Goal: Information Seeking & Learning: Compare options

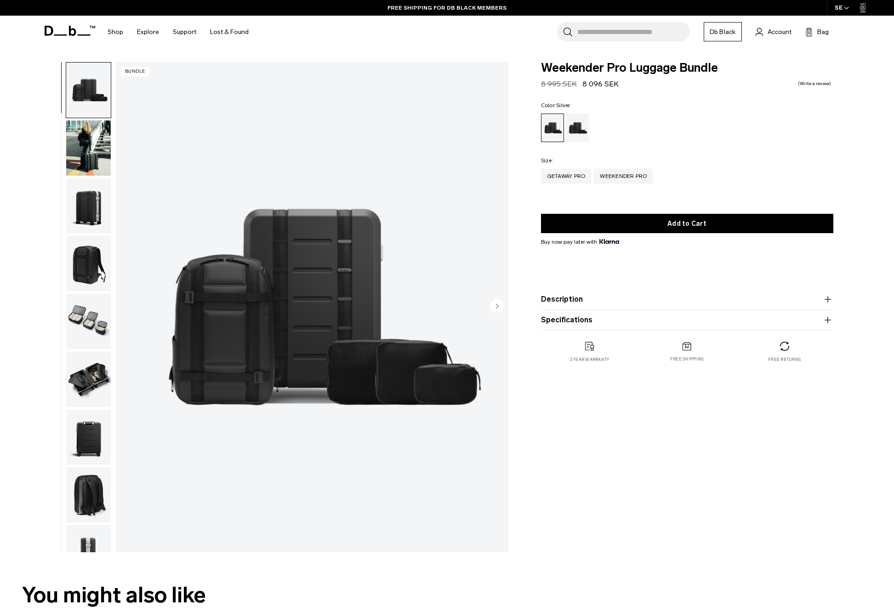
click at [78, 321] on img "button" at bounding box center [88, 321] width 45 height 55
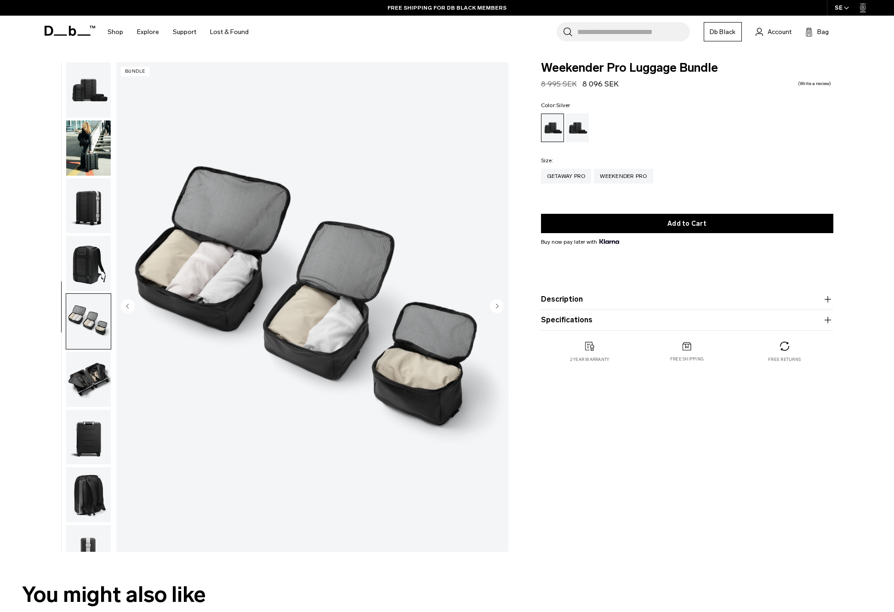
scroll to position [34, 0]
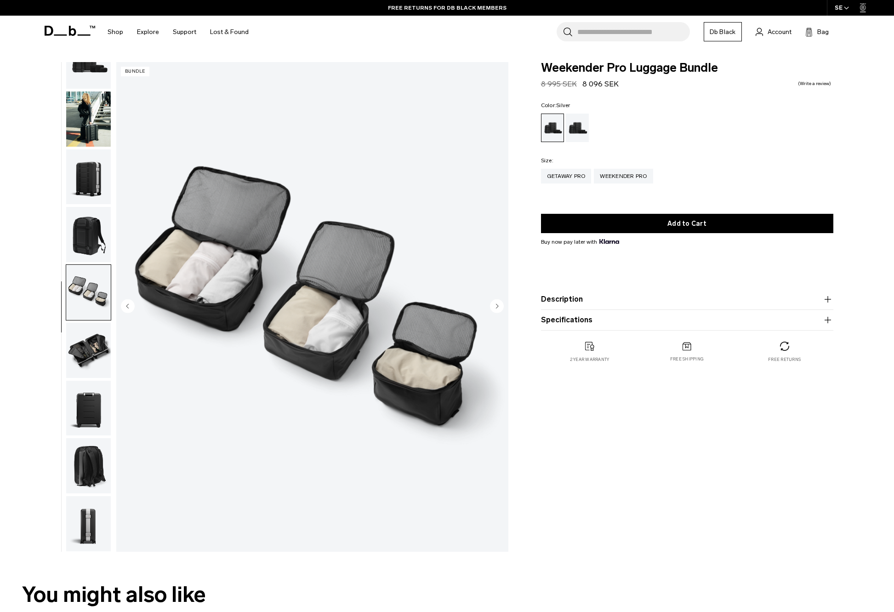
click at [86, 344] on img "button" at bounding box center [88, 350] width 45 height 55
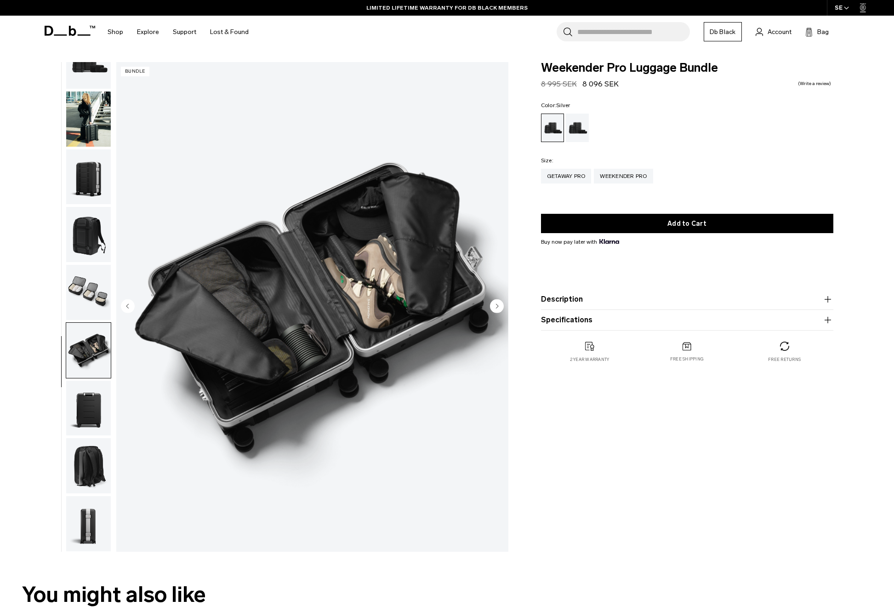
click at [83, 171] on img "button" at bounding box center [88, 176] width 45 height 55
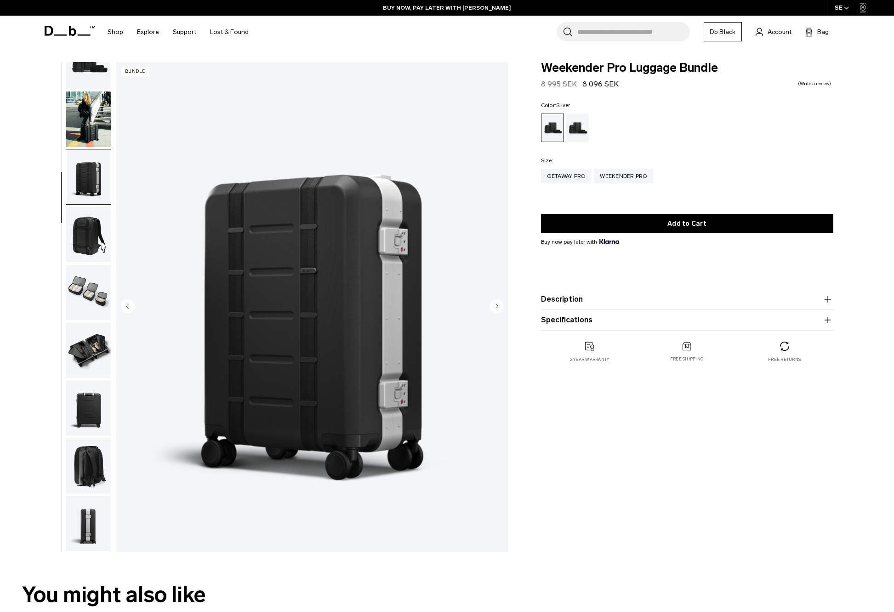
scroll to position [0, 0]
click at [78, 116] on img "button" at bounding box center [88, 119] width 45 height 55
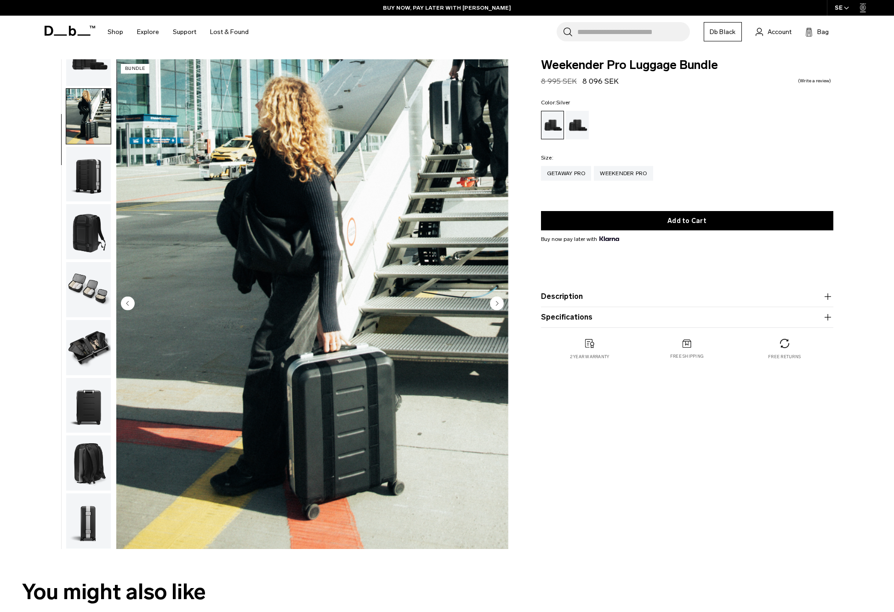
scroll to position [3, 0]
click at [95, 230] on img "button" at bounding box center [88, 231] width 45 height 55
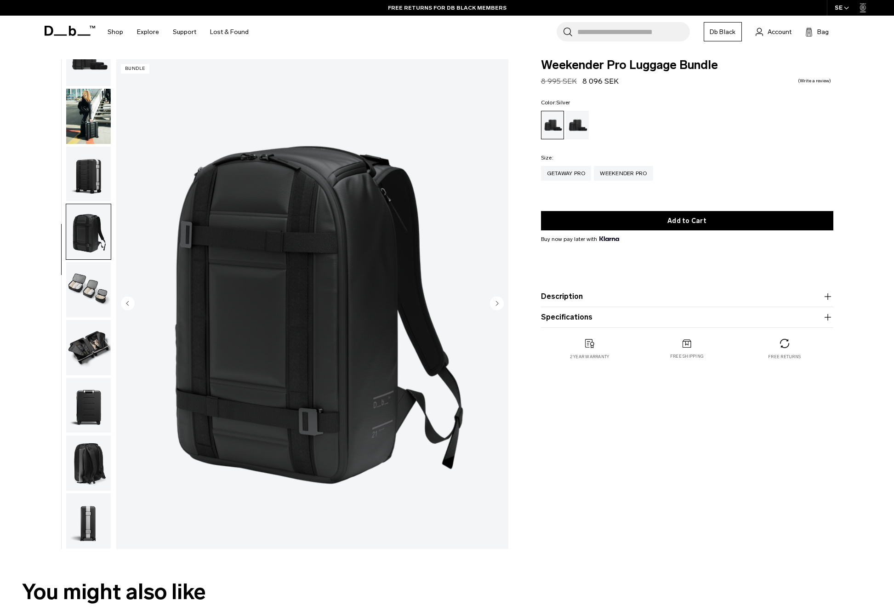
click at [94, 101] on img "button" at bounding box center [88, 116] width 45 height 55
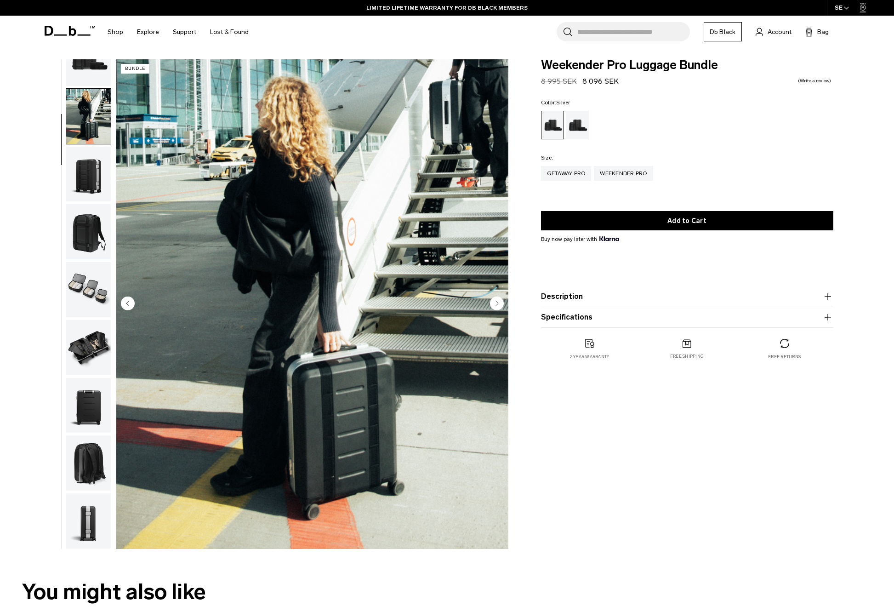
click at [86, 239] on img "button" at bounding box center [88, 231] width 45 height 55
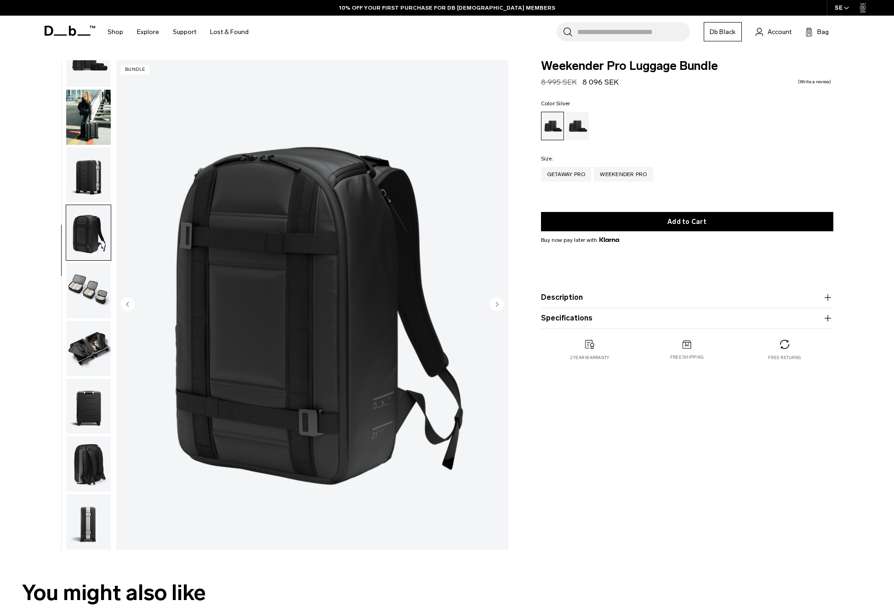
scroll to position [0, 0]
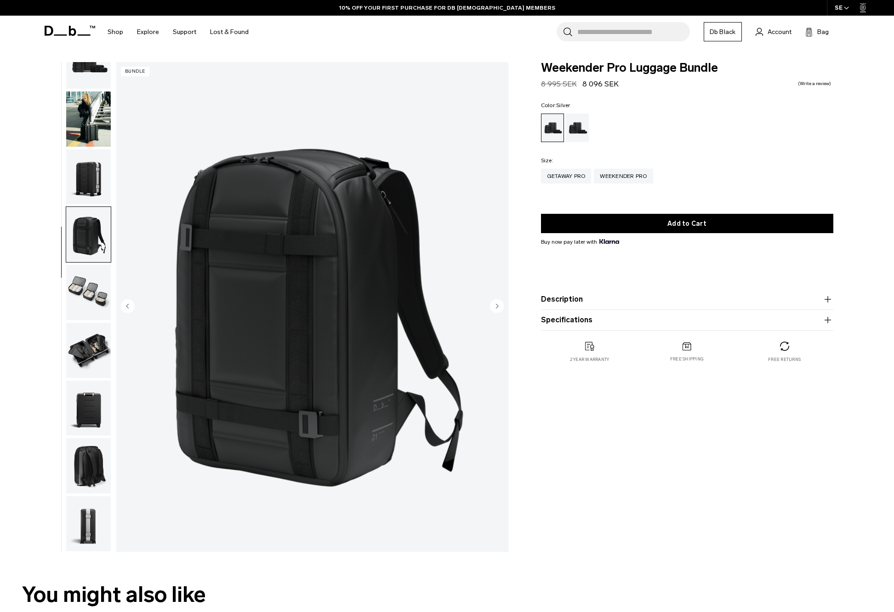
click at [80, 170] on img "button" at bounding box center [88, 176] width 45 height 55
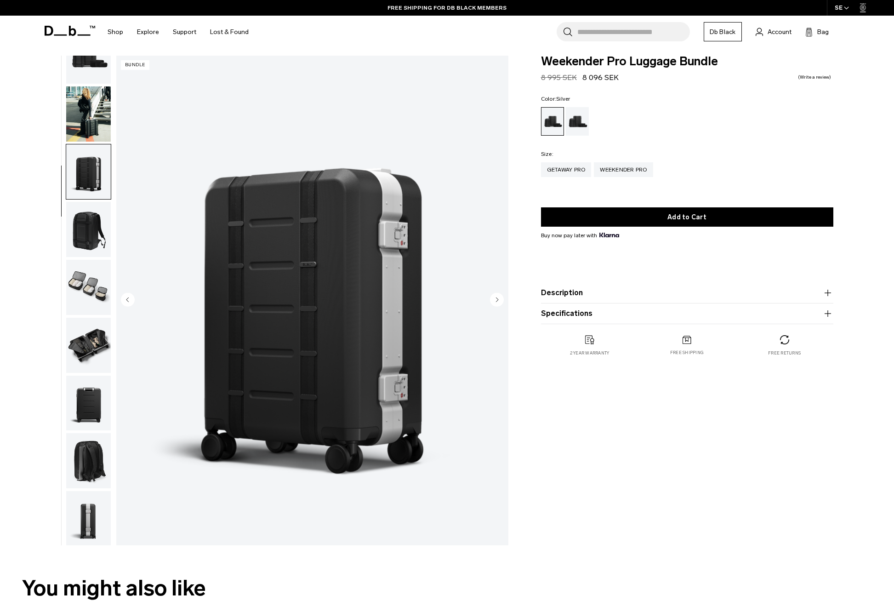
scroll to position [6, 0]
click at [88, 344] on img "button" at bounding box center [88, 345] width 45 height 55
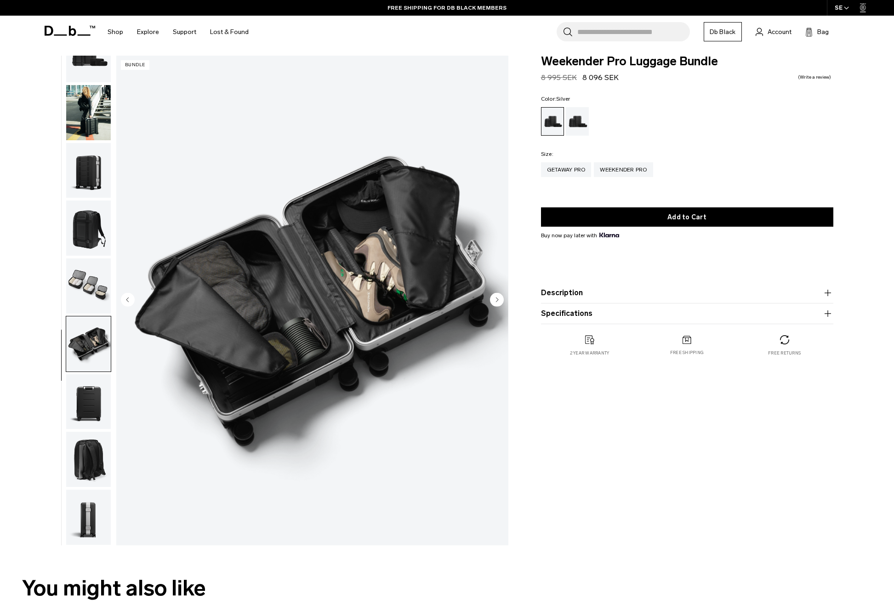
click at [87, 397] on img "button" at bounding box center [88, 401] width 45 height 55
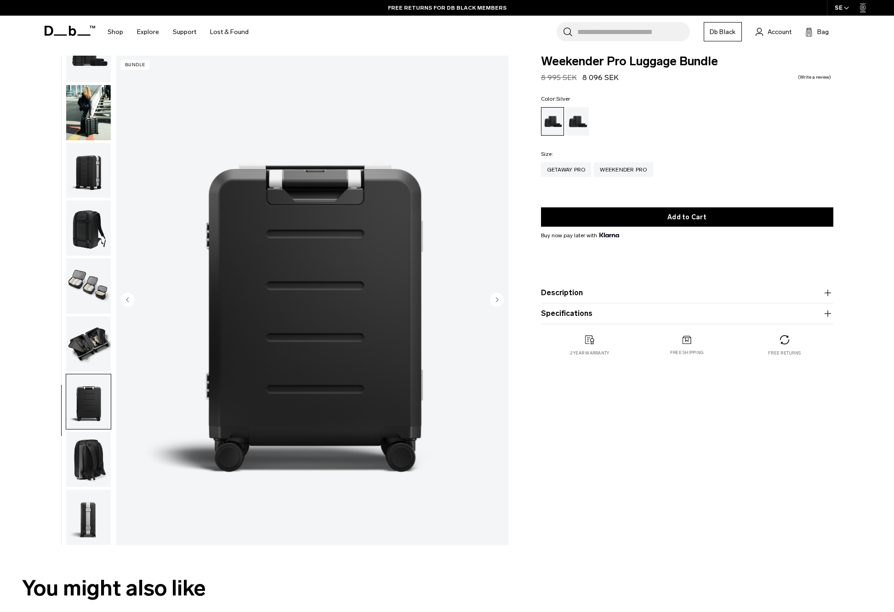
click at [91, 453] on img "button" at bounding box center [88, 459] width 45 height 55
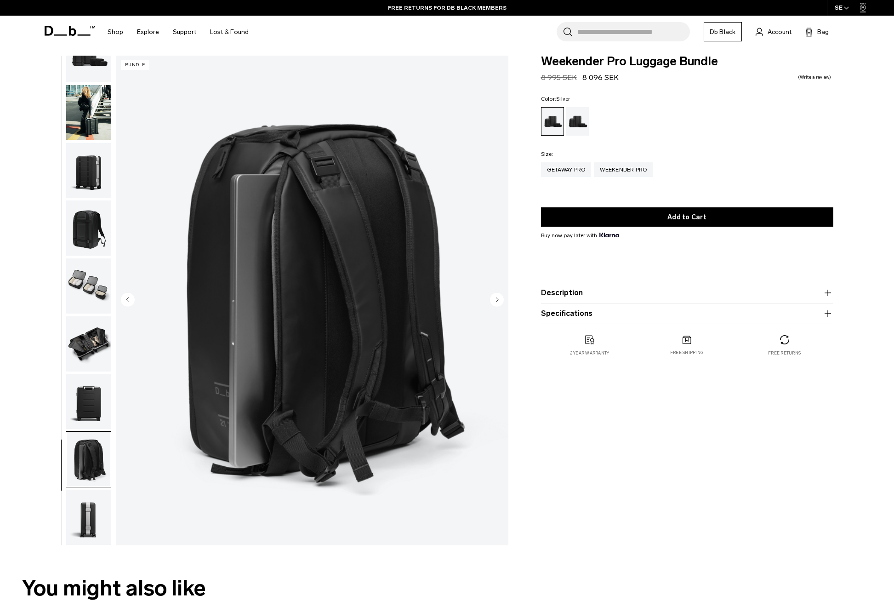
click at [92, 219] on img "button" at bounding box center [88, 228] width 45 height 55
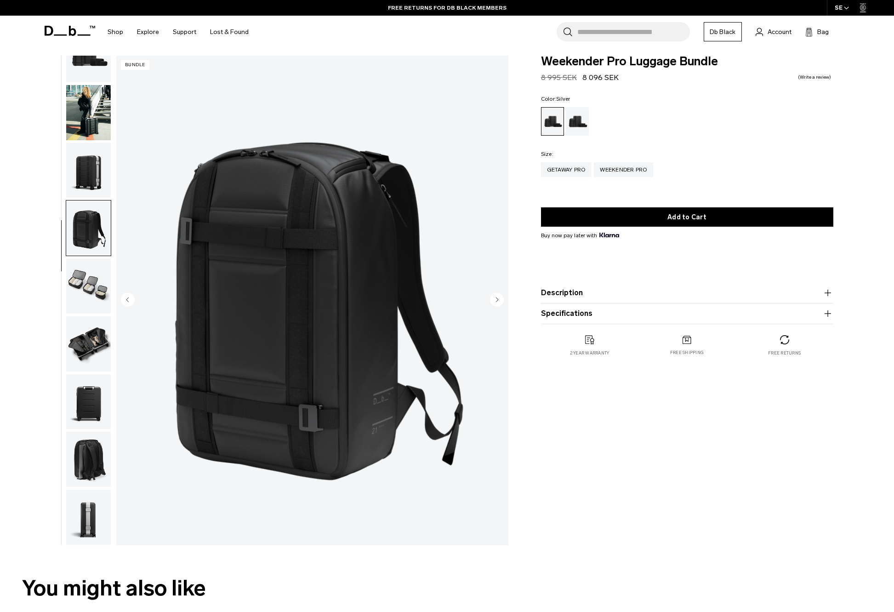
scroll to position [9, 0]
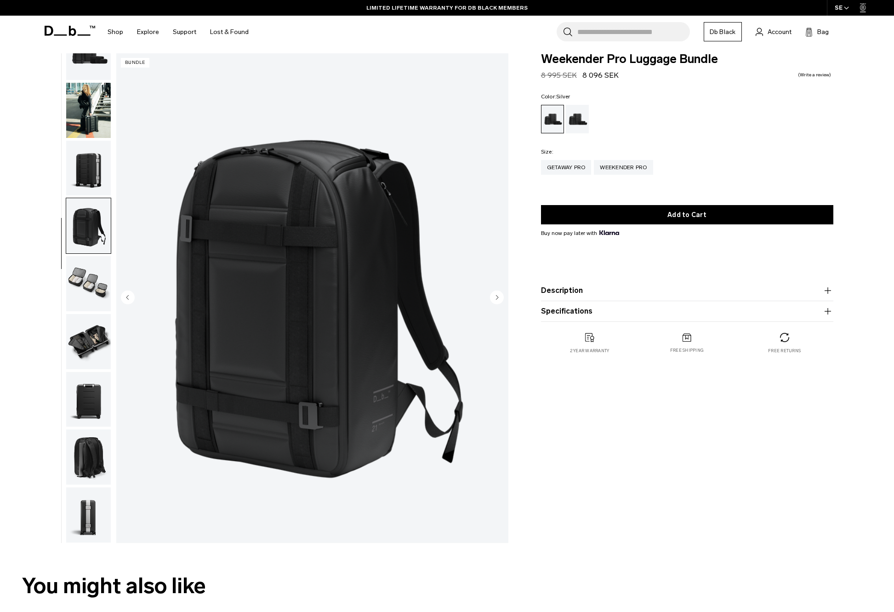
click at [91, 283] on img "button" at bounding box center [88, 283] width 45 height 55
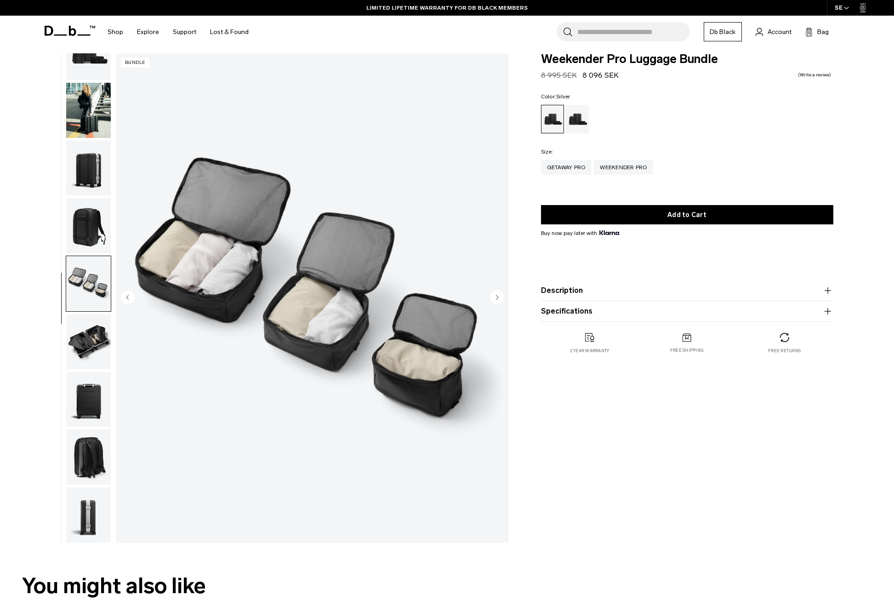
scroll to position [10, 0]
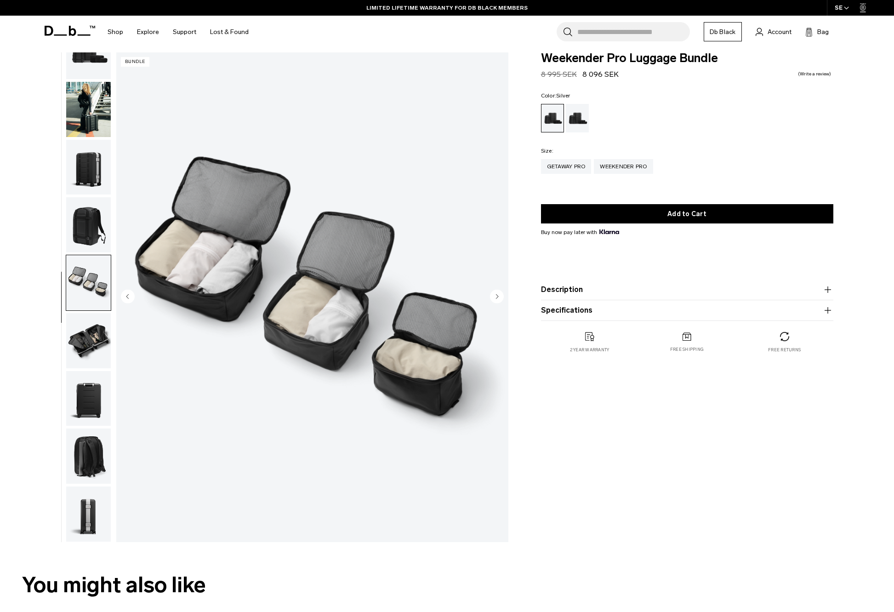
click at [92, 345] on img "button" at bounding box center [88, 340] width 45 height 55
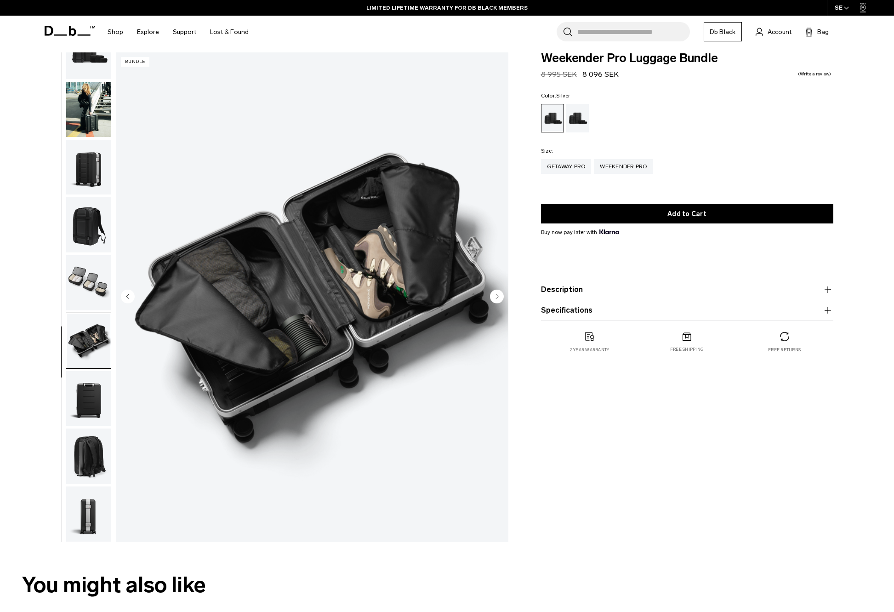
scroll to position [10, 0]
click at [87, 397] on img "button" at bounding box center [88, 398] width 45 height 55
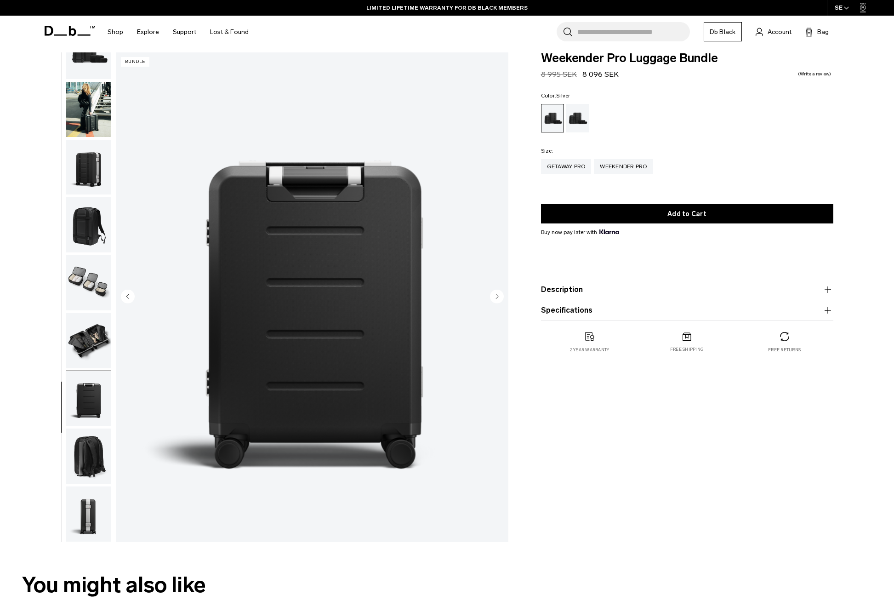
click at [91, 449] on img "button" at bounding box center [88, 456] width 45 height 55
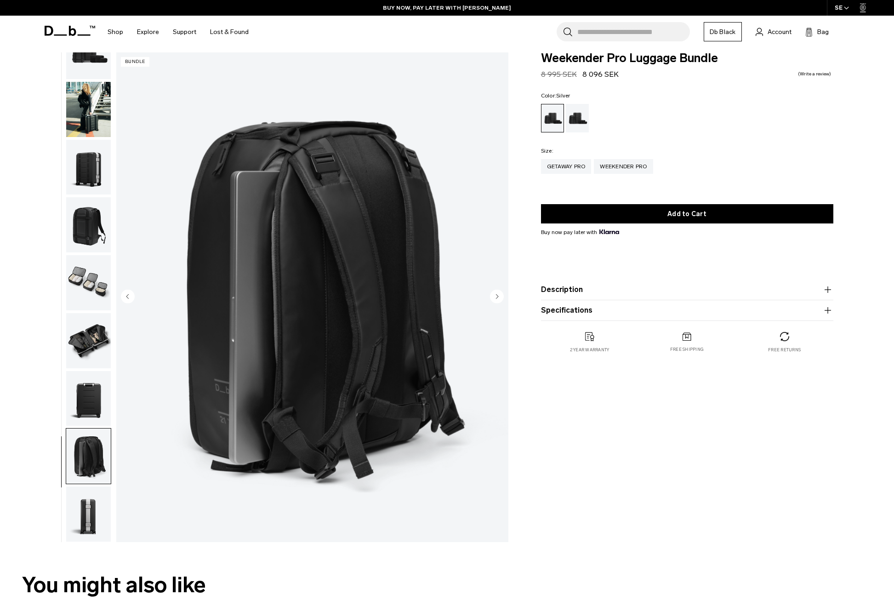
click at [90, 517] on img "button" at bounding box center [88, 514] width 45 height 55
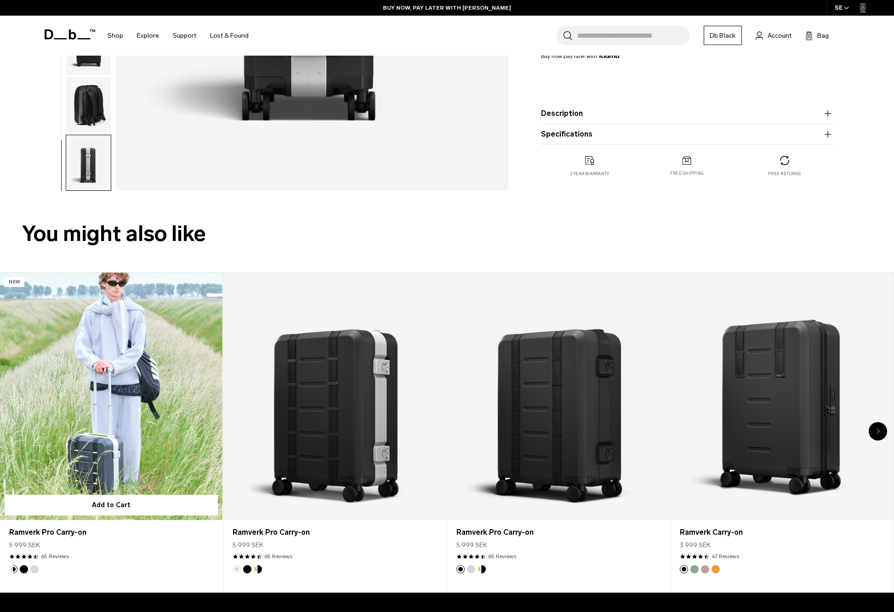
scroll to position [363, 0]
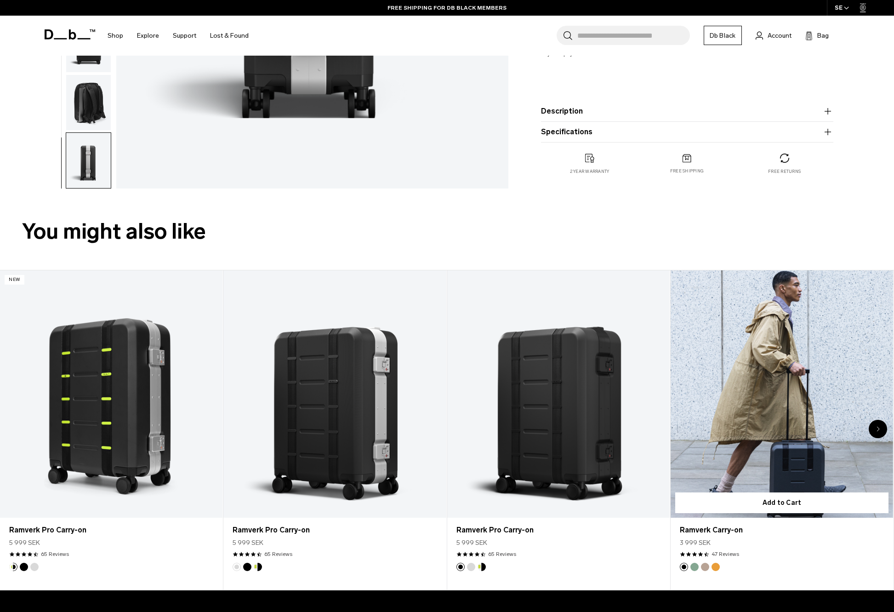
click at [716, 567] on button "Parhelion Orange" at bounding box center [716, 567] width 8 height 8
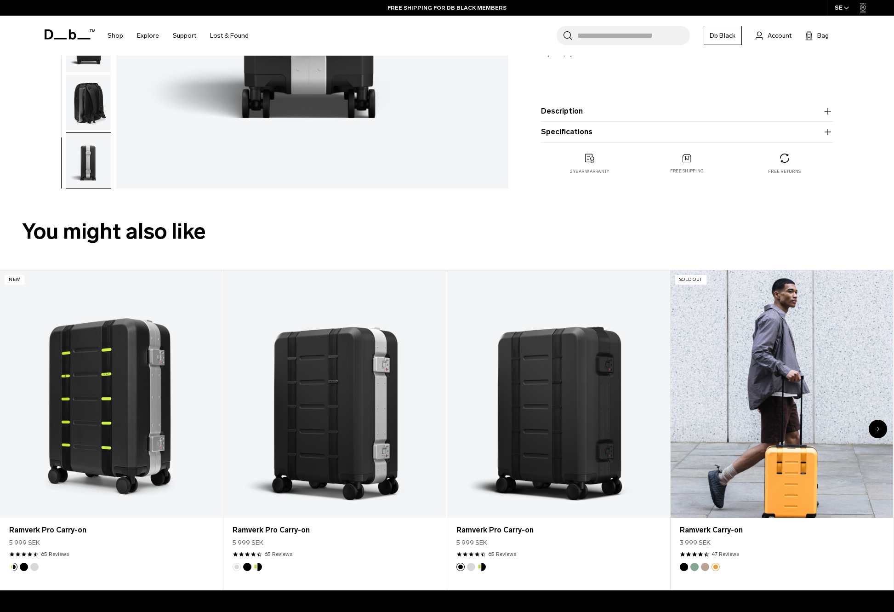
click at [706, 566] on button "Fogbow Beige" at bounding box center [705, 567] width 8 height 8
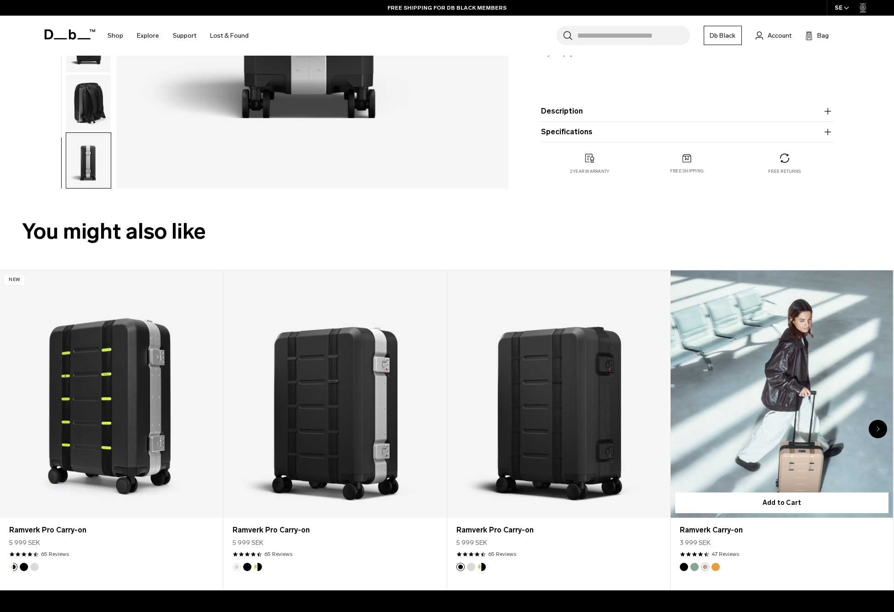
click at [694, 566] on button "Green Ray" at bounding box center [695, 567] width 8 height 8
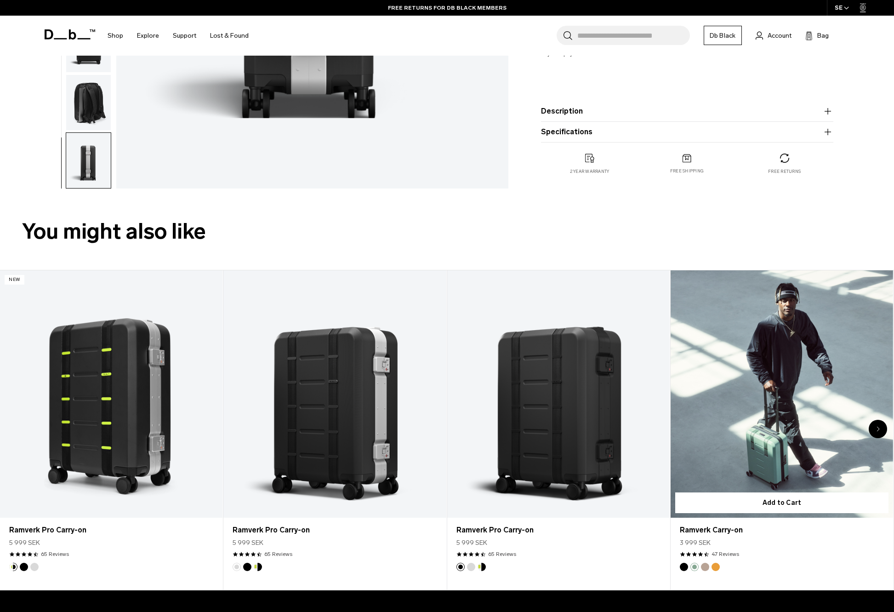
click at [685, 567] on button "Black Out" at bounding box center [684, 567] width 8 height 8
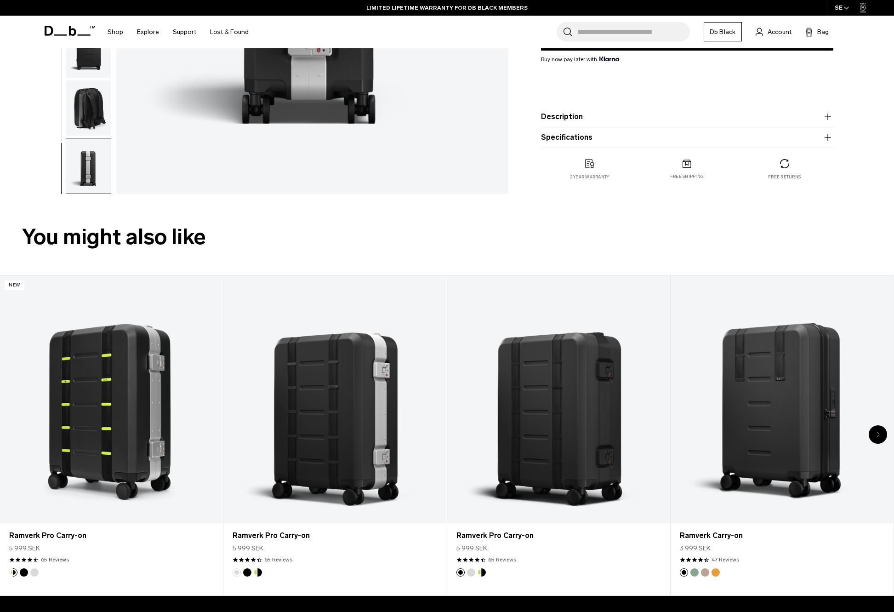
scroll to position [355, 0]
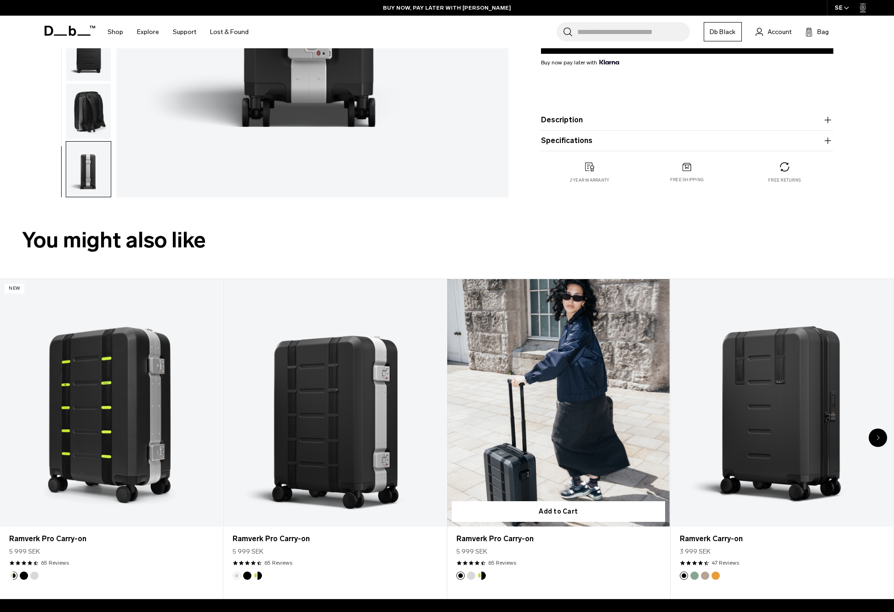
click at [485, 574] on button "Db x New Amsterdam Surf Association" at bounding box center [482, 576] width 8 height 8
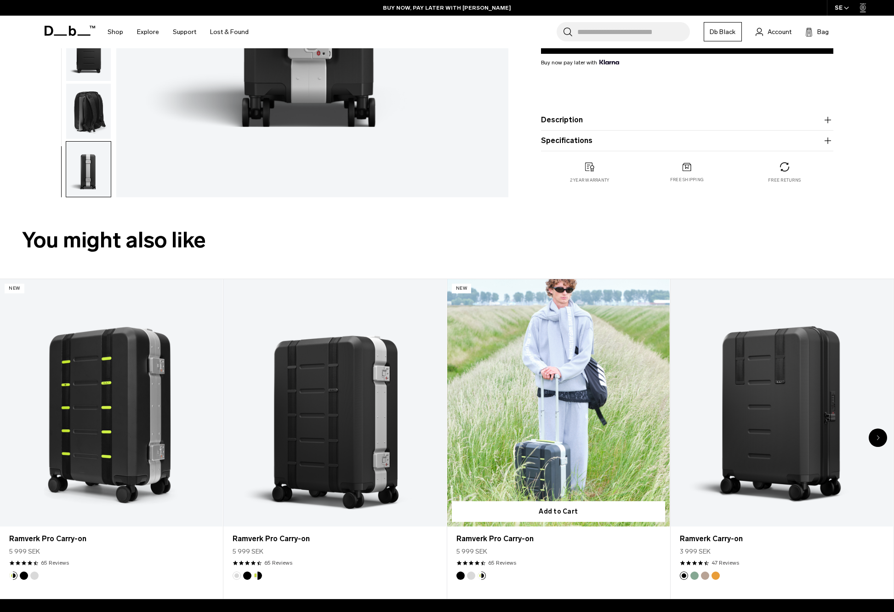
click at [473, 575] on button "Silver" at bounding box center [471, 576] width 8 height 8
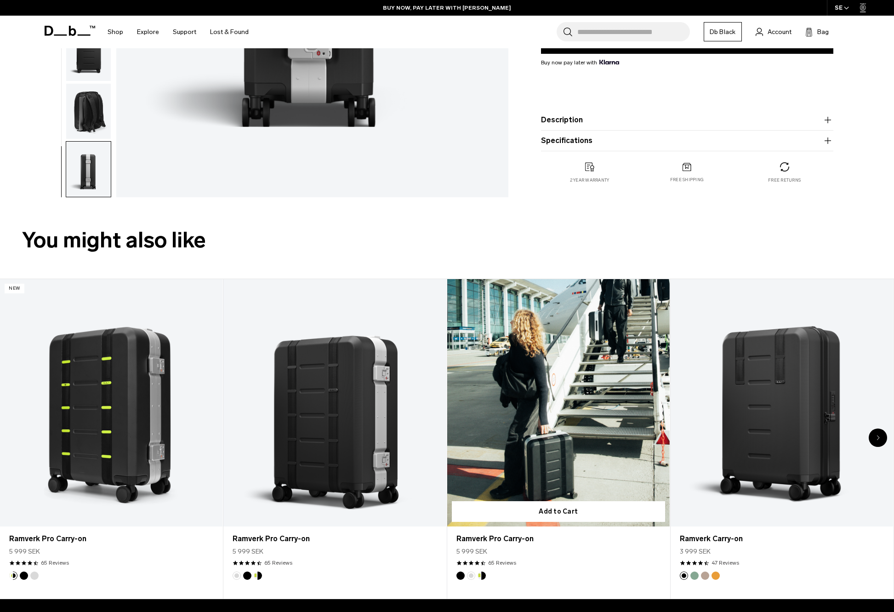
click at [483, 574] on button "Db x New Amsterdam Surf Association" at bounding box center [482, 576] width 8 height 8
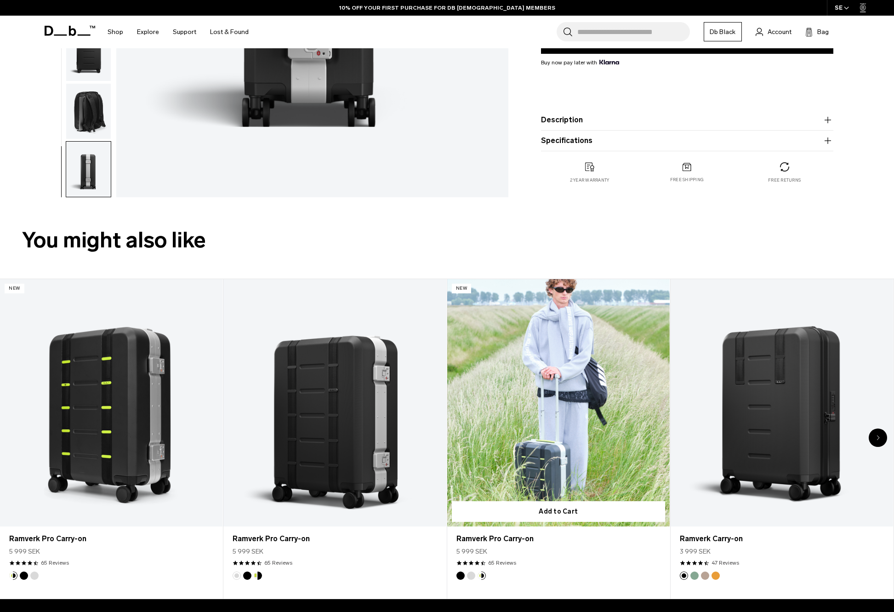
click at [471, 574] on button "Silver" at bounding box center [471, 576] width 8 height 8
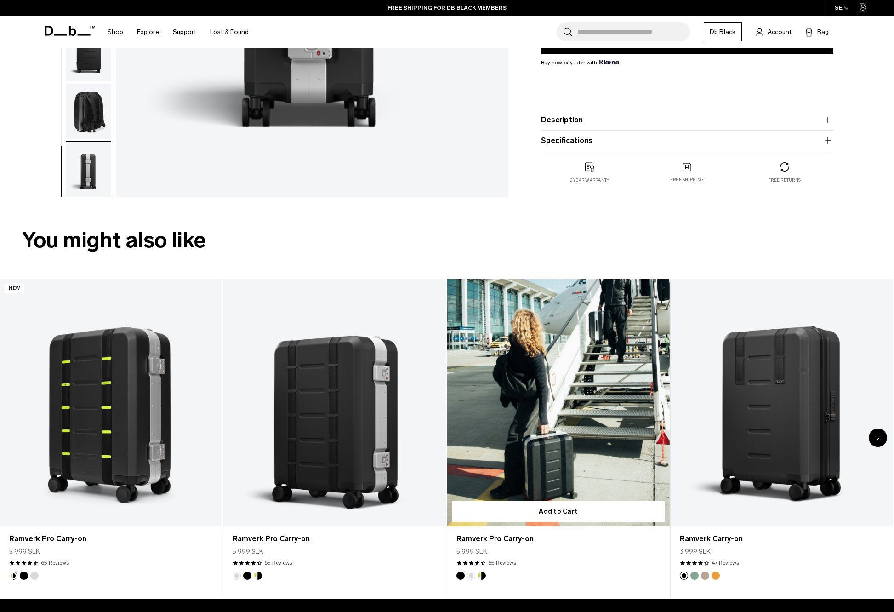
click at [459, 574] on button "Black Out" at bounding box center [461, 576] width 8 height 8
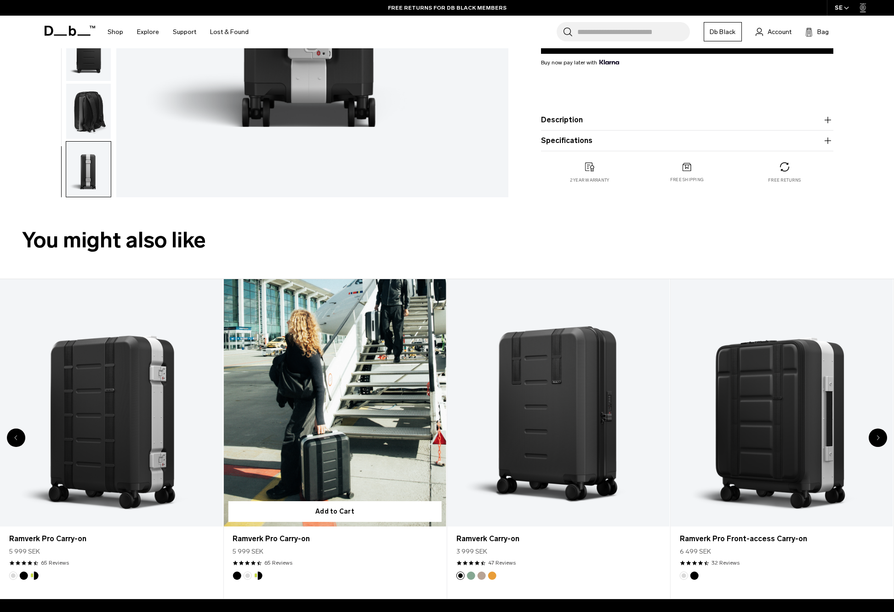
click at [236, 576] on button "Black Out" at bounding box center [237, 576] width 8 height 8
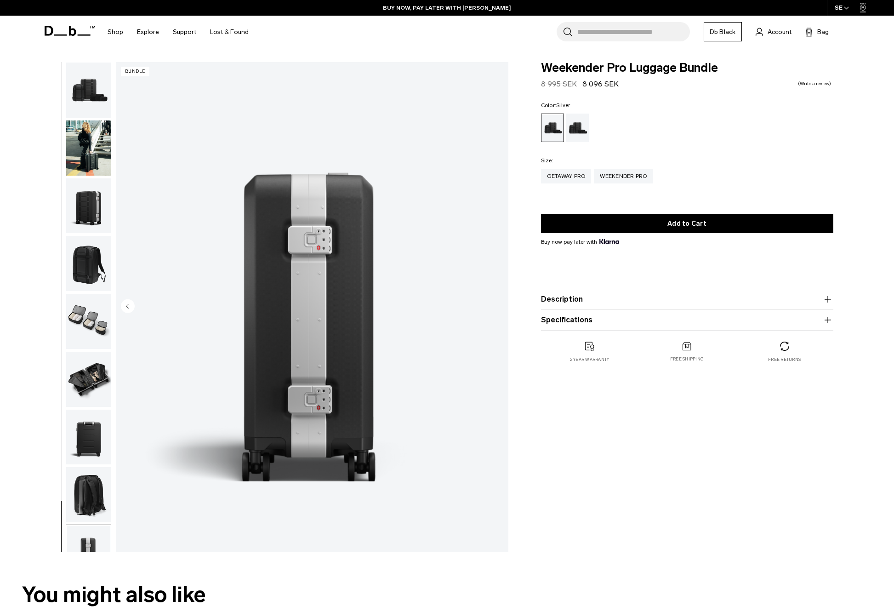
scroll to position [0, 0]
click at [90, 92] on img "button" at bounding box center [88, 90] width 45 height 55
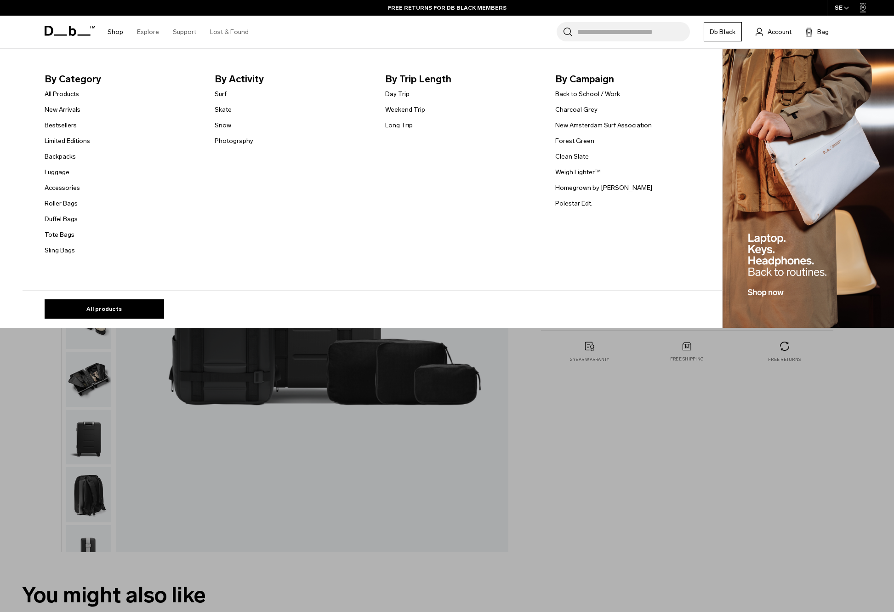
scroll to position [2, 0]
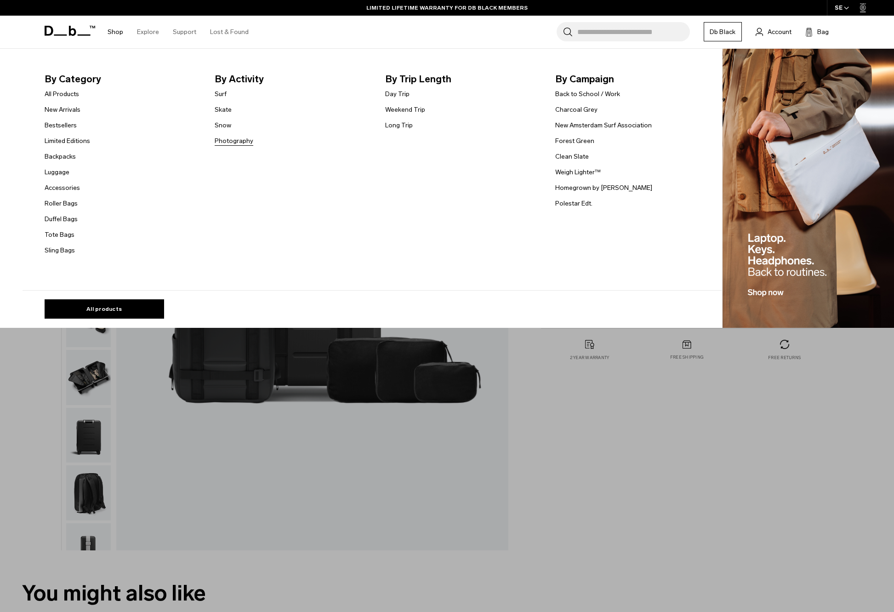
click at [227, 141] on link "Photography" at bounding box center [234, 141] width 39 height 10
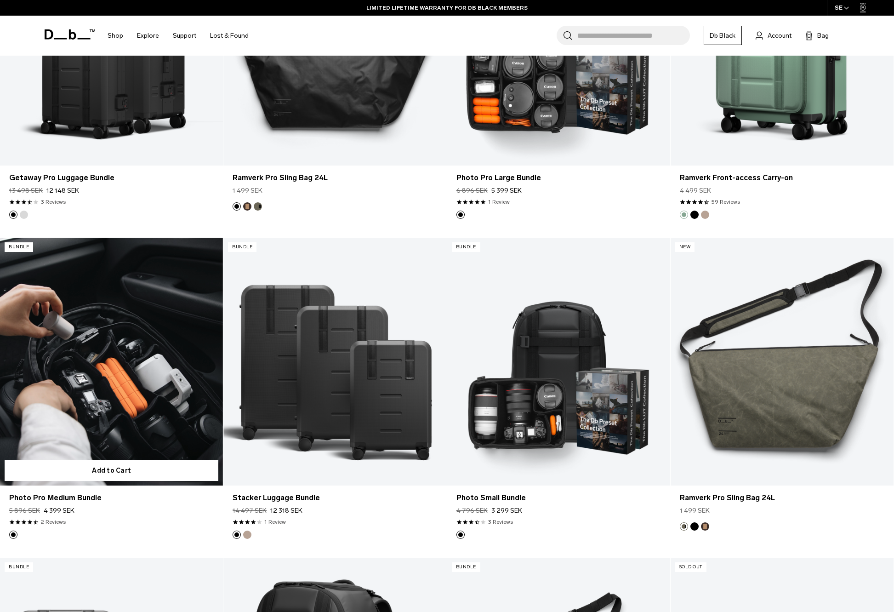
scroll to position [1326, 0]
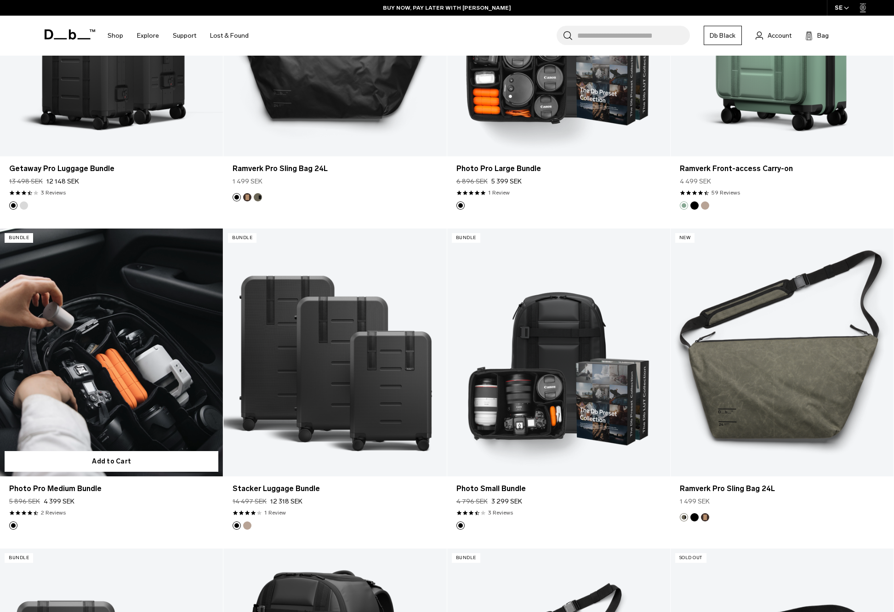
click at [91, 392] on link "Photo Pro Medium Bundle" at bounding box center [111, 353] width 223 height 248
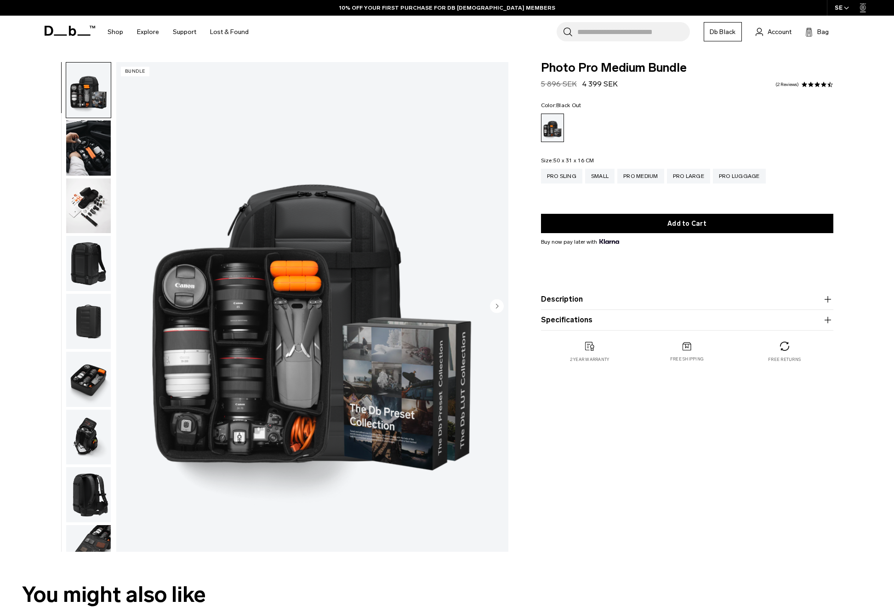
click at [85, 269] on img "button" at bounding box center [88, 263] width 45 height 55
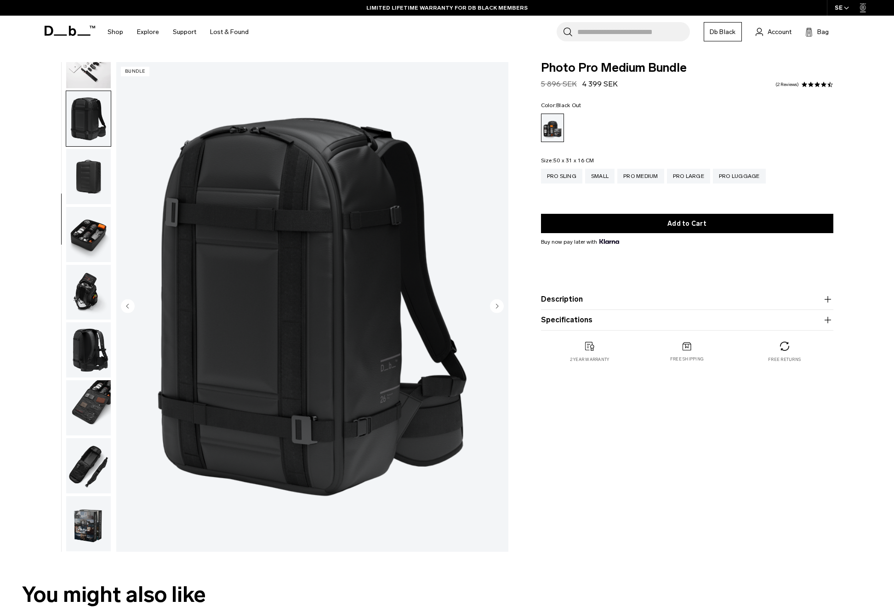
click at [554, 320] on button "Specifications" at bounding box center [687, 320] width 292 height 11
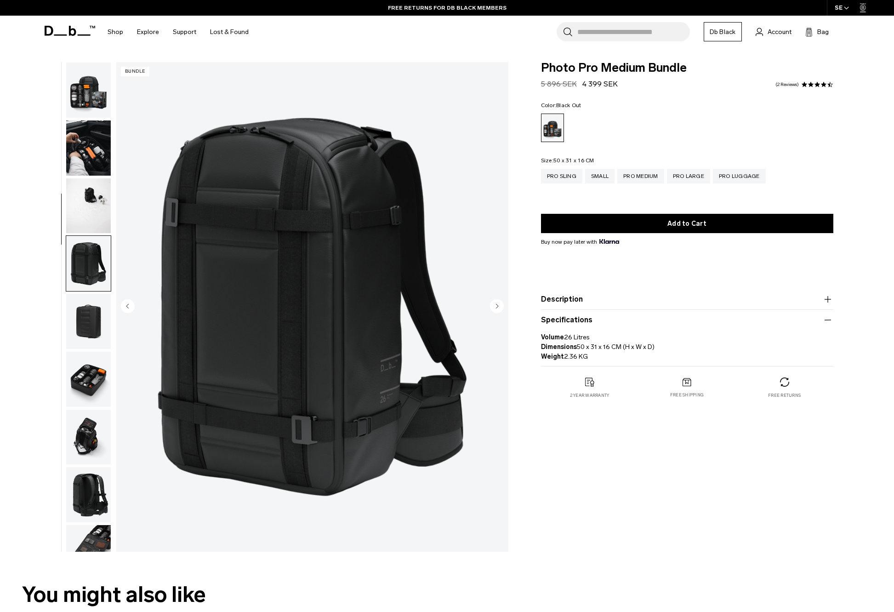
click at [82, 92] on img "button" at bounding box center [88, 90] width 45 height 55
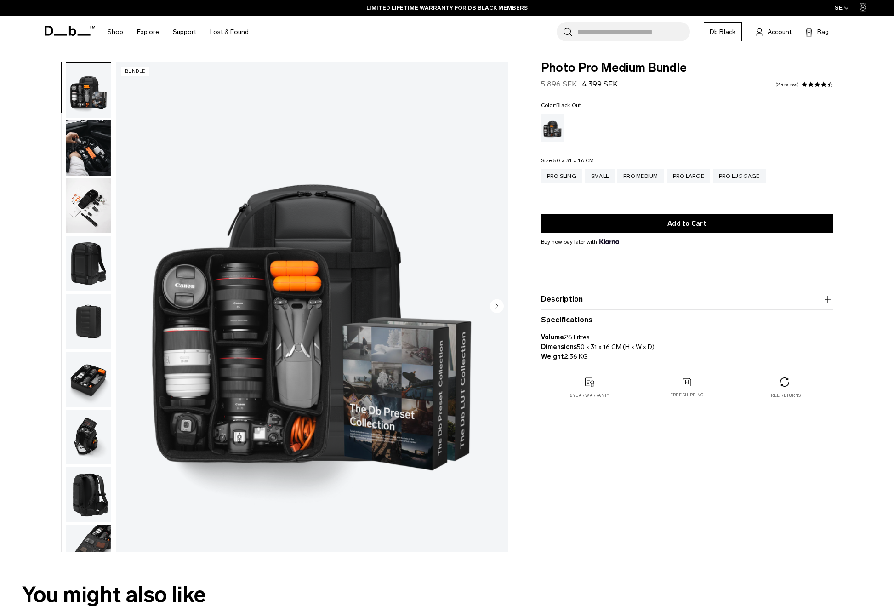
click at [93, 203] on img "button" at bounding box center [88, 205] width 45 height 55
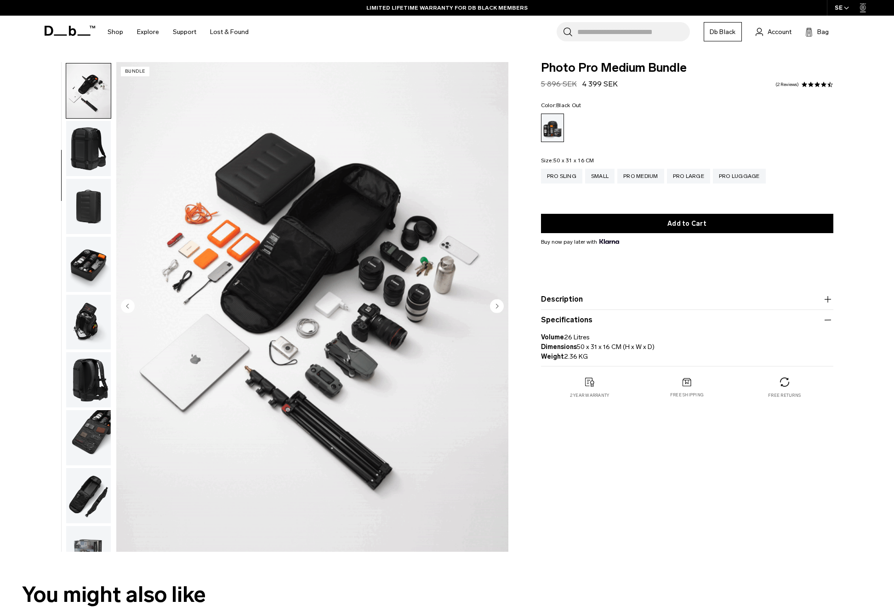
scroll to position [117, 0]
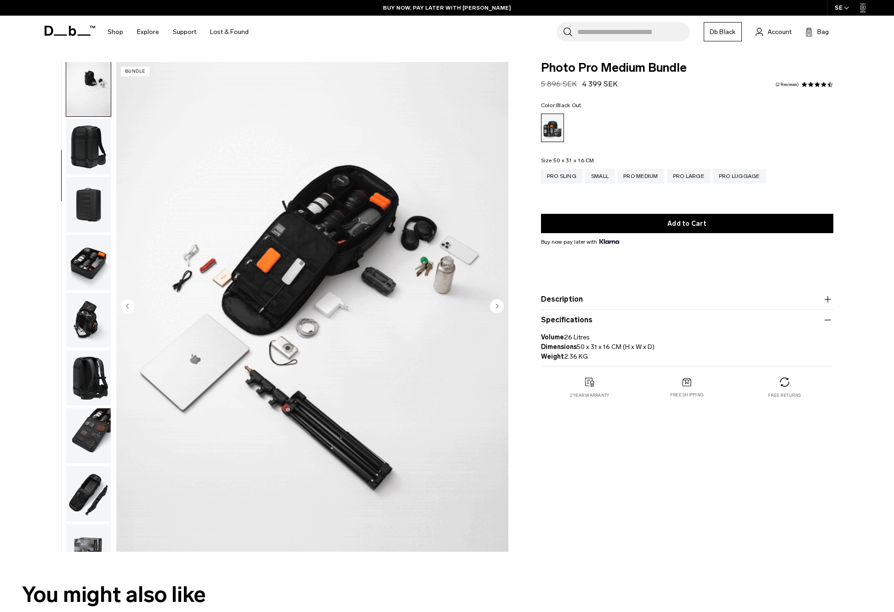
click at [229, 346] on img "3 / 11" at bounding box center [312, 307] width 392 height 490
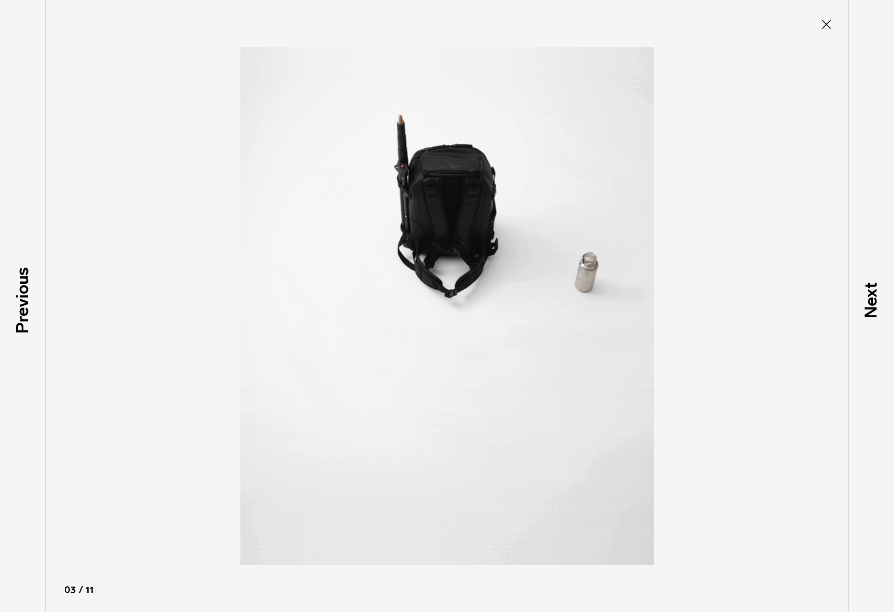
click at [440, 284] on img at bounding box center [448, 306] width 414 height 612
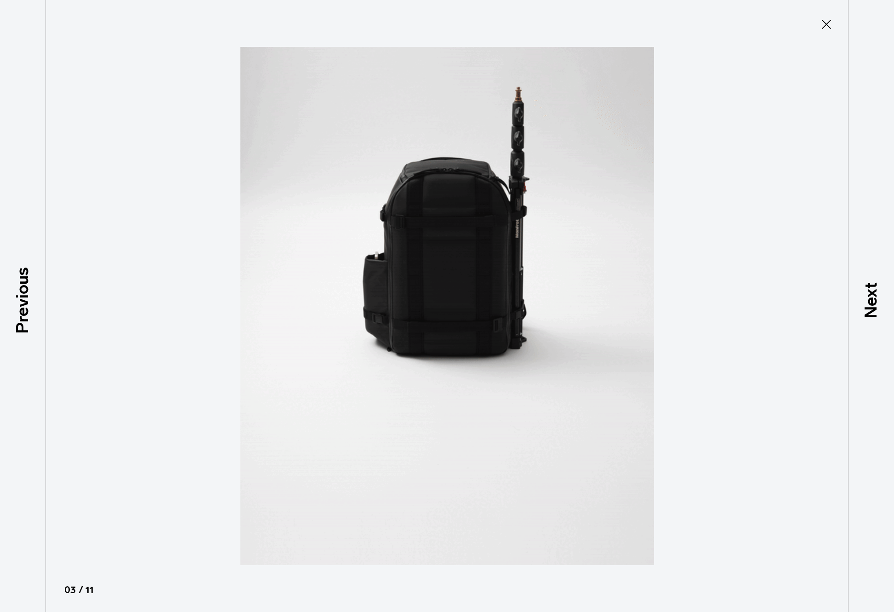
click at [439, 284] on img at bounding box center [448, 306] width 414 height 612
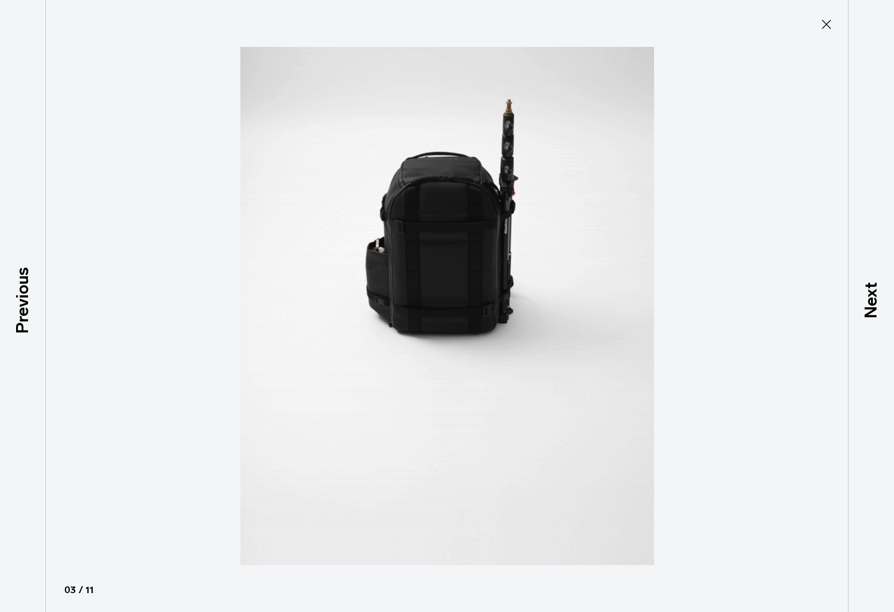
click at [825, 23] on icon at bounding box center [826, 24] width 15 height 15
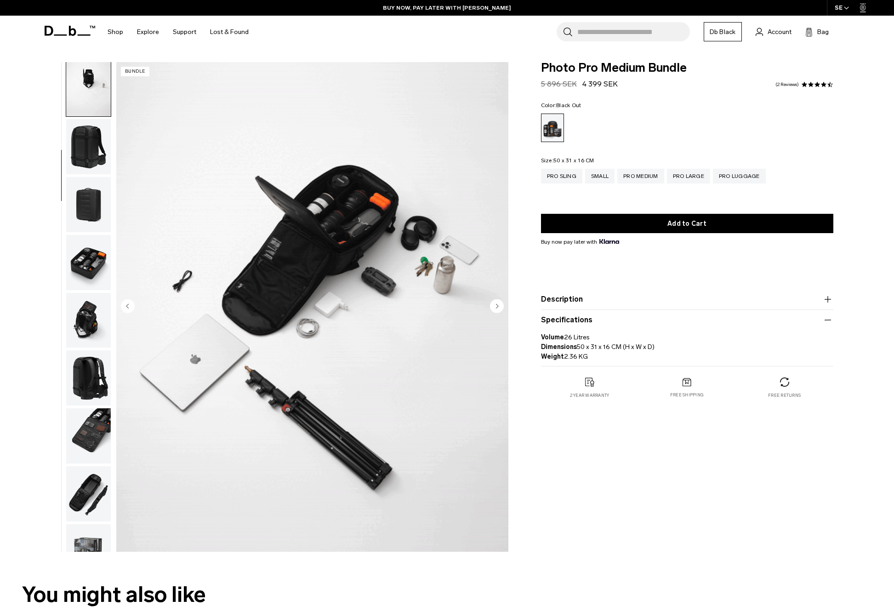
click at [86, 317] on img "button" at bounding box center [88, 320] width 45 height 55
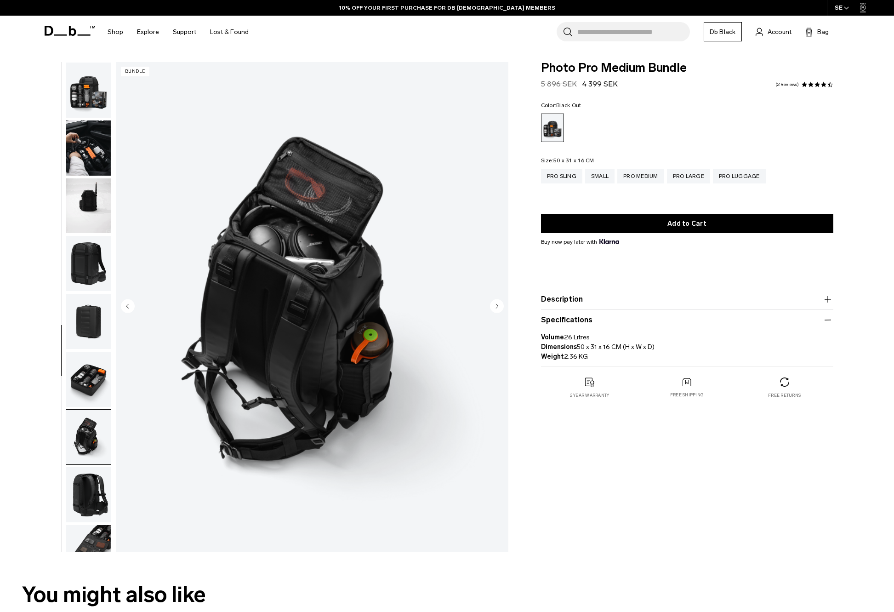
scroll to position [0, 0]
click at [86, 504] on img "button" at bounding box center [88, 494] width 45 height 55
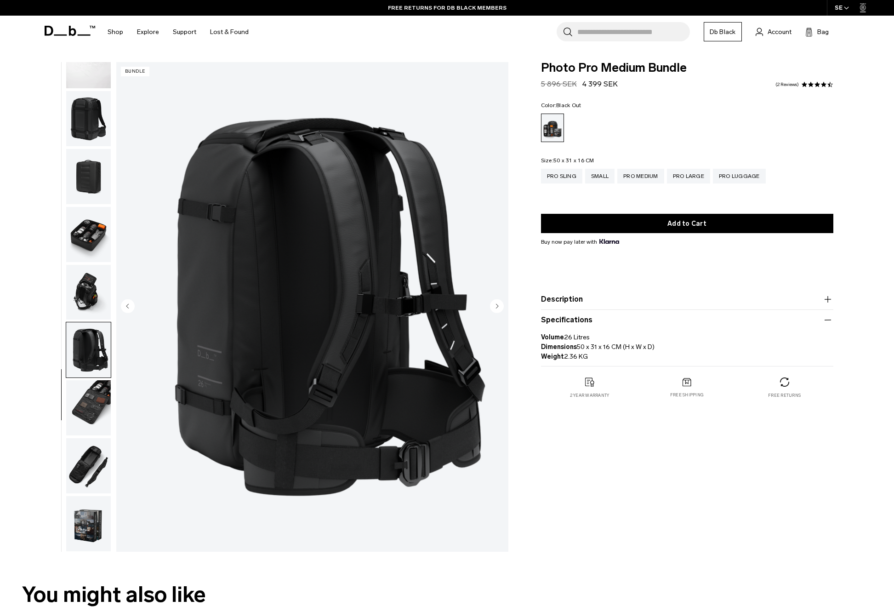
scroll to position [152, 0]
click at [86, 464] on img "button" at bounding box center [88, 465] width 45 height 55
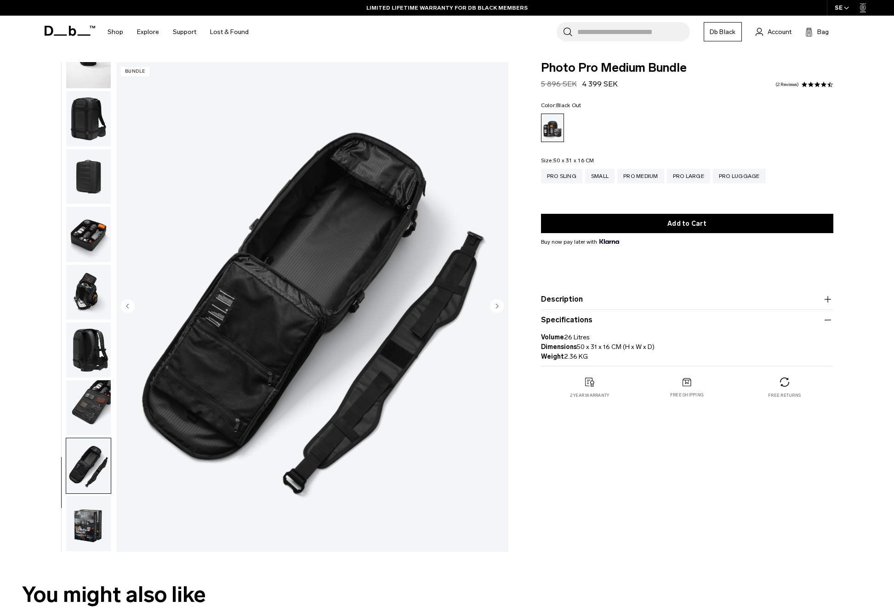
click at [86, 525] on img "button" at bounding box center [88, 523] width 45 height 55
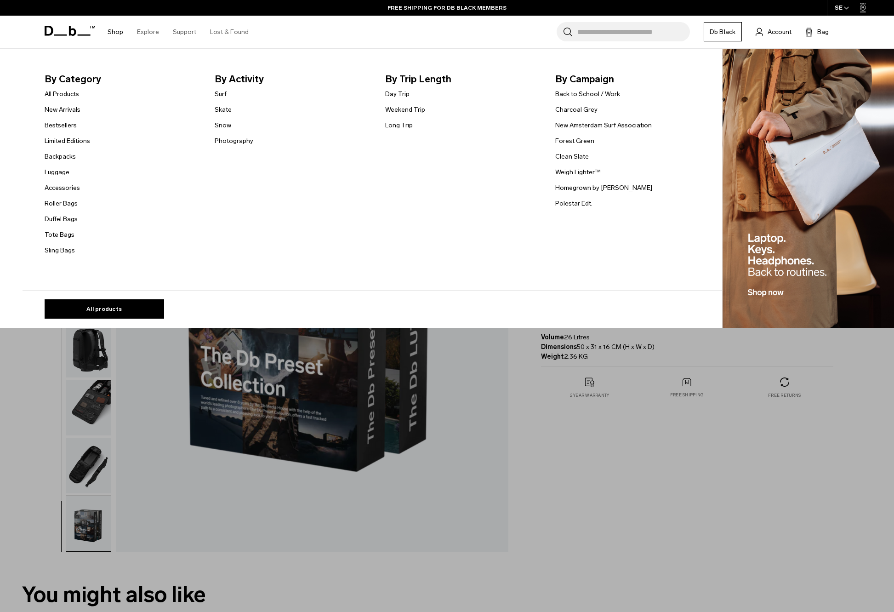
scroll to position [0, 0]
click at [53, 187] on link "Accessories" at bounding box center [62, 188] width 35 height 10
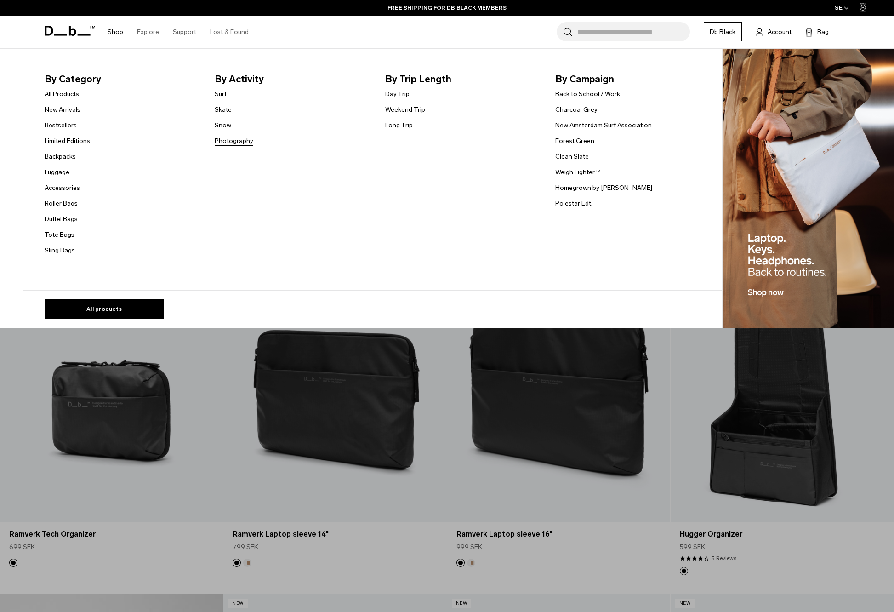
click at [229, 141] on link "Photography" at bounding box center [234, 141] width 39 height 10
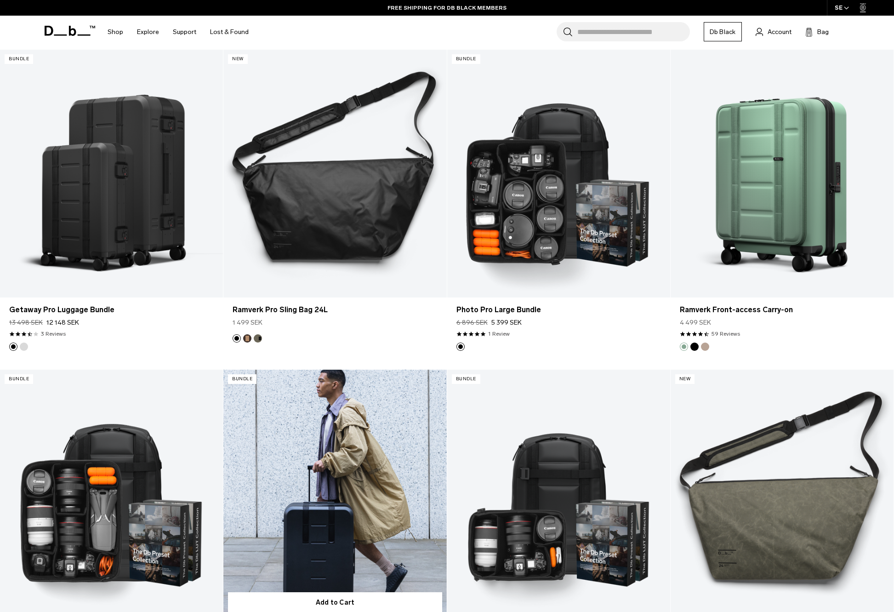
scroll to position [1184, 0]
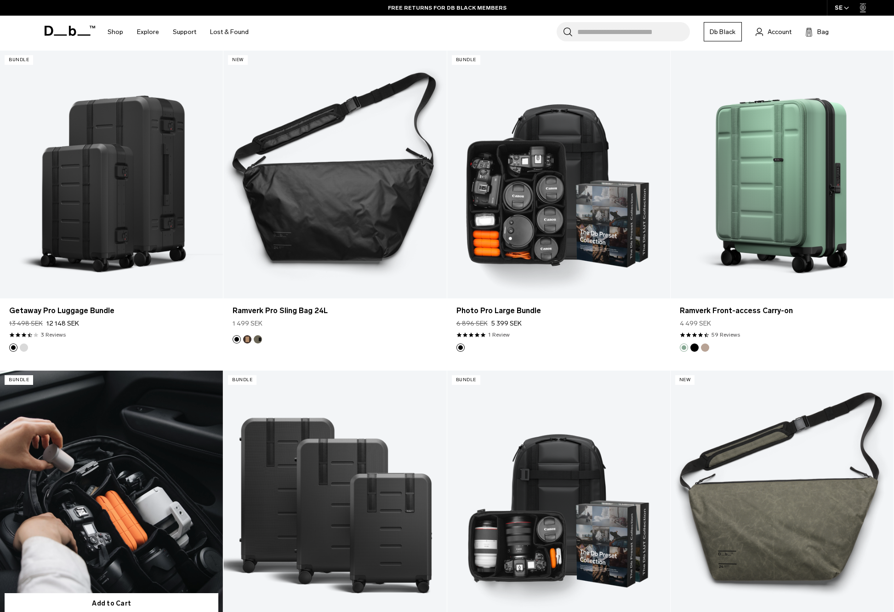
click at [90, 511] on link "Photo Pro Medium Bundle" at bounding box center [111, 495] width 223 height 248
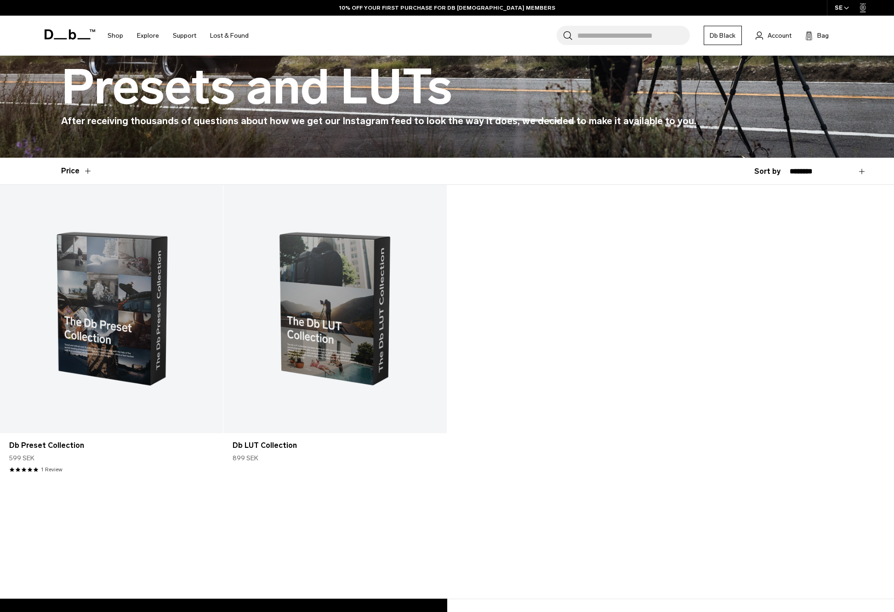
scroll to position [147, 0]
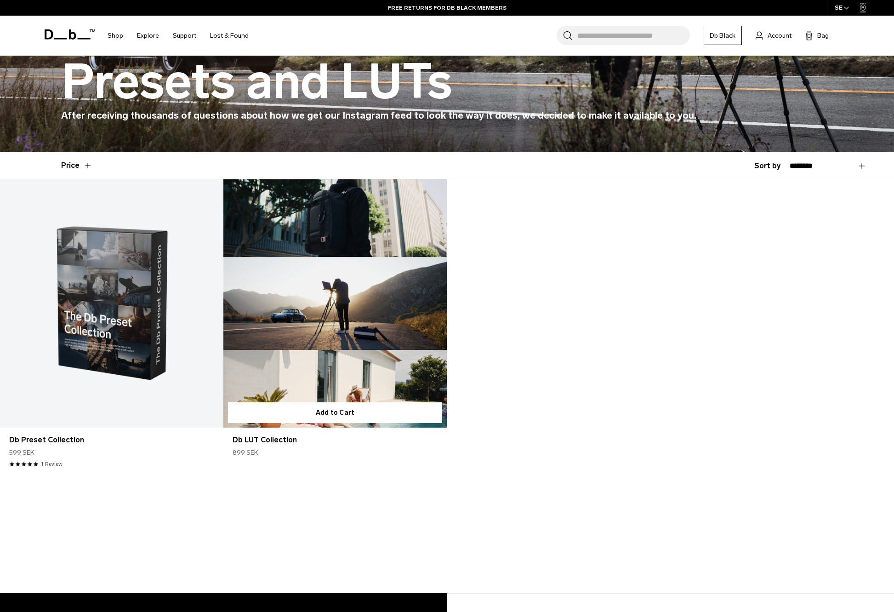
click at [343, 291] on link "Db LUT Collection" at bounding box center [334, 303] width 223 height 248
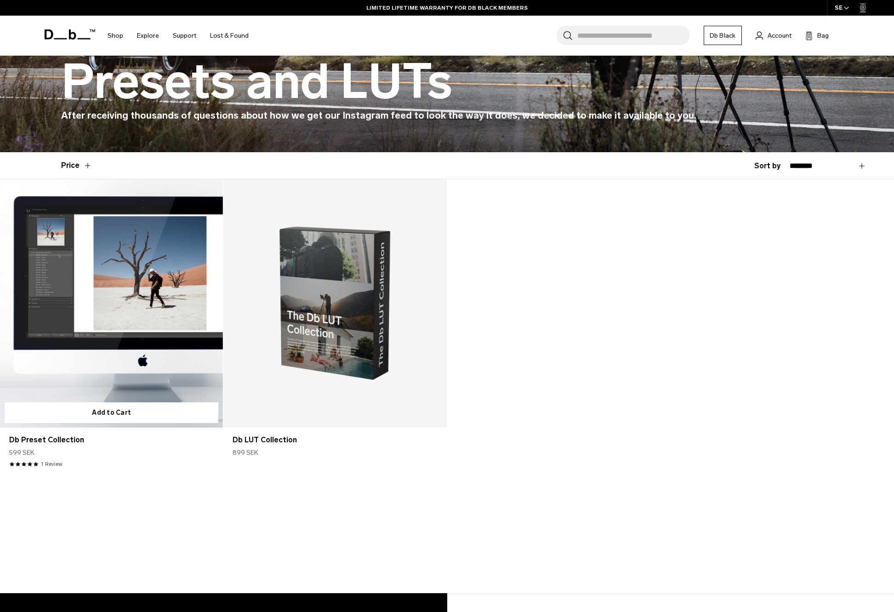
click at [84, 286] on link "Db Preset Collection" at bounding box center [111, 303] width 223 height 248
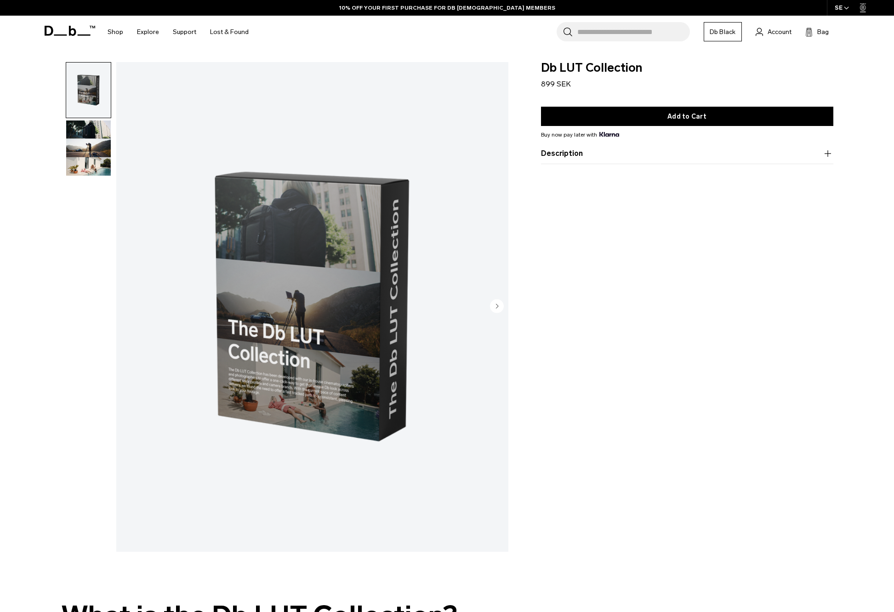
click at [497, 305] on icon "Next slide" at bounding box center [497, 306] width 2 height 4
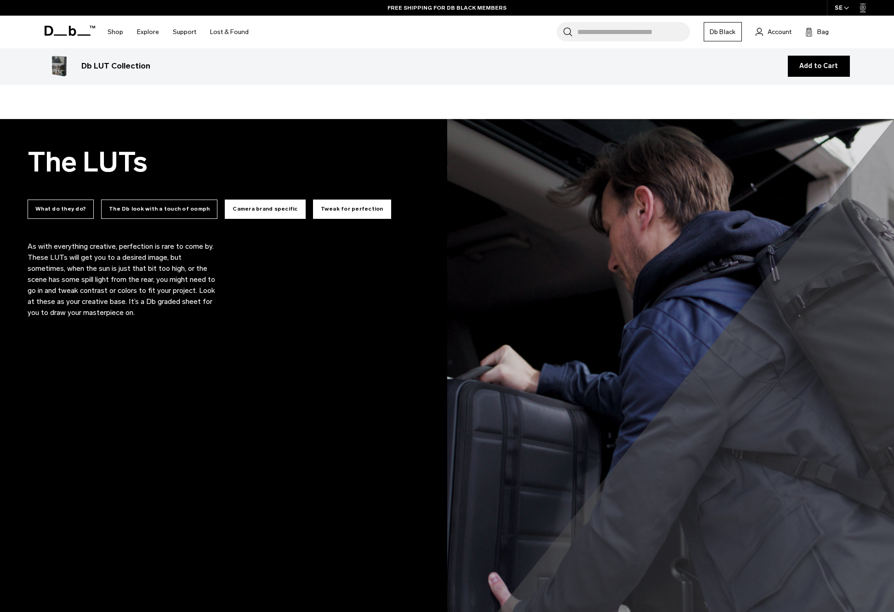
scroll to position [793, 0]
click at [252, 208] on button "Camera brand specific" at bounding box center [265, 209] width 80 height 19
click at [170, 207] on button "The Db look with a touch of oomph" at bounding box center [159, 209] width 116 height 19
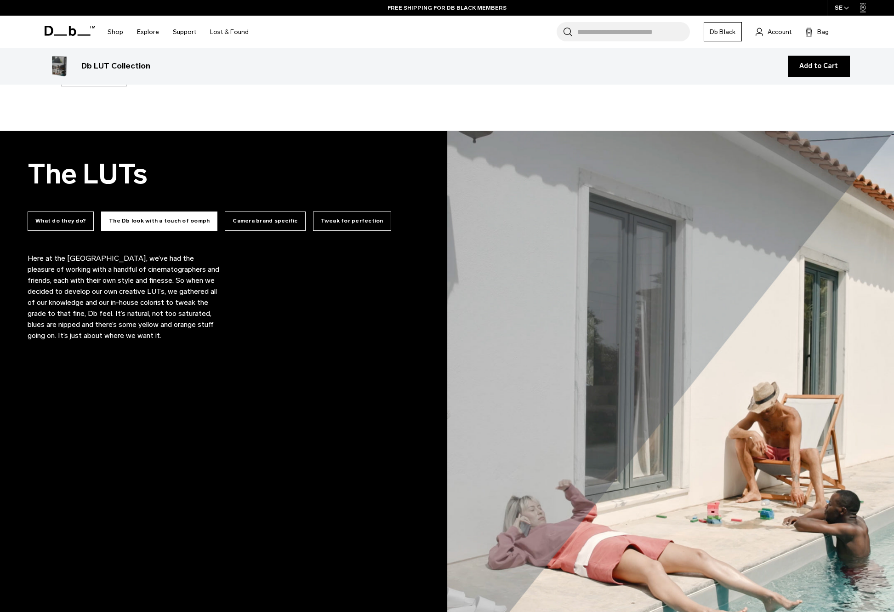
scroll to position [780, 0]
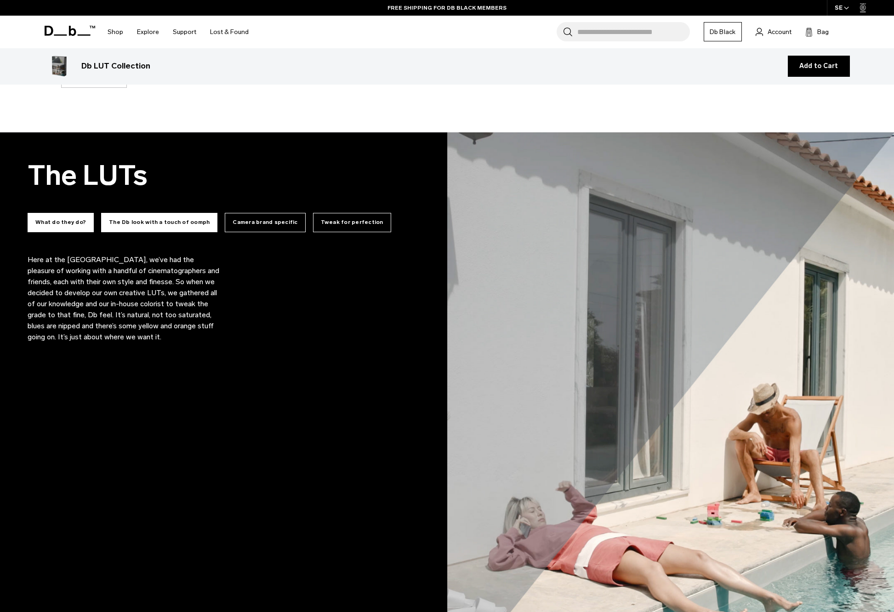
click at [71, 222] on button "What do they do?" at bounding box center [61, 222] width 66 height 19
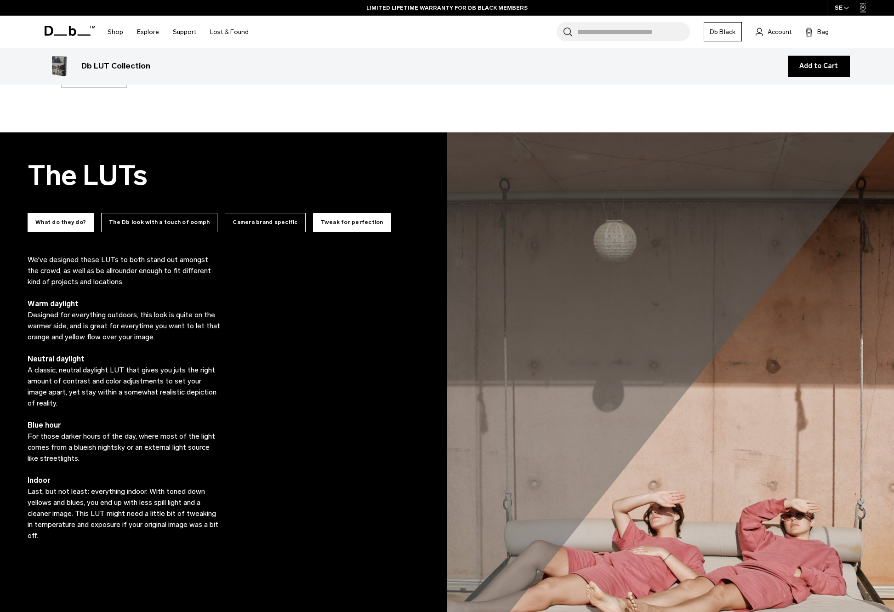
click at [318, 223] on button "Tweak for perfection" at bounding box center [352, 222] width 78 height 19
click at [241, 224] on button "Camera brand specific" at bounding box center [265, 222] width 80 height 19
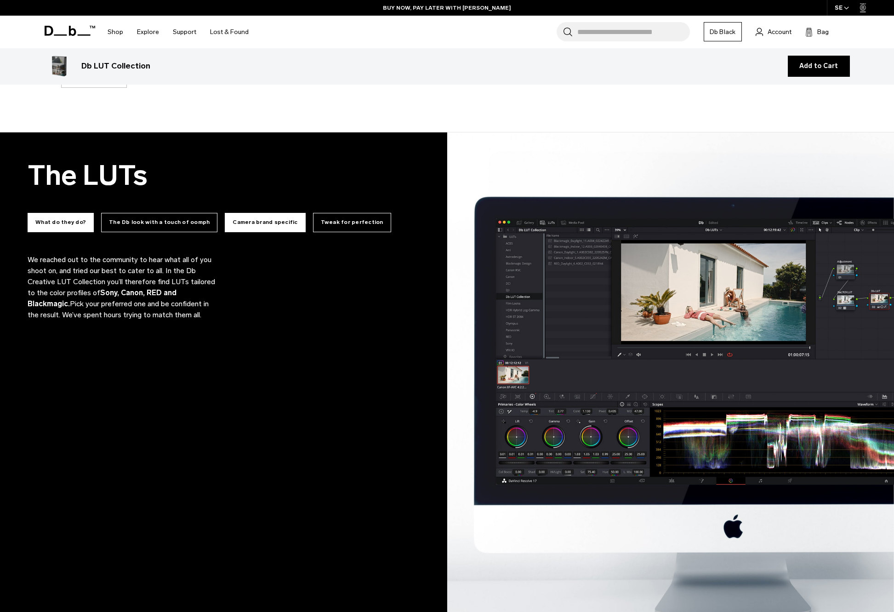
click at [76, 220] on button "What do they do?" at bounding box center [61, 222] width 66 height 19
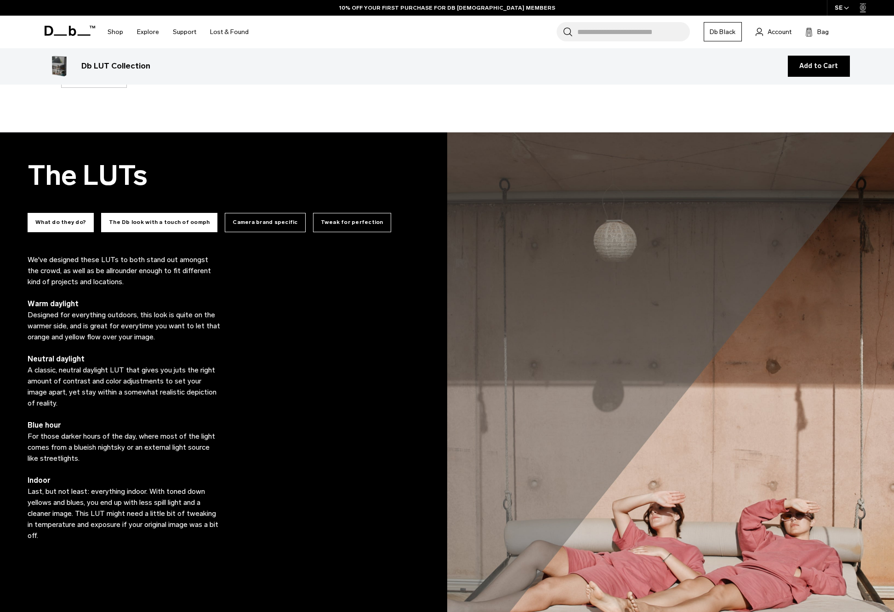
click at [159, 222] on button "The Db look with a touch of oomph" at bounding box center [159, 222] width 116 height 19
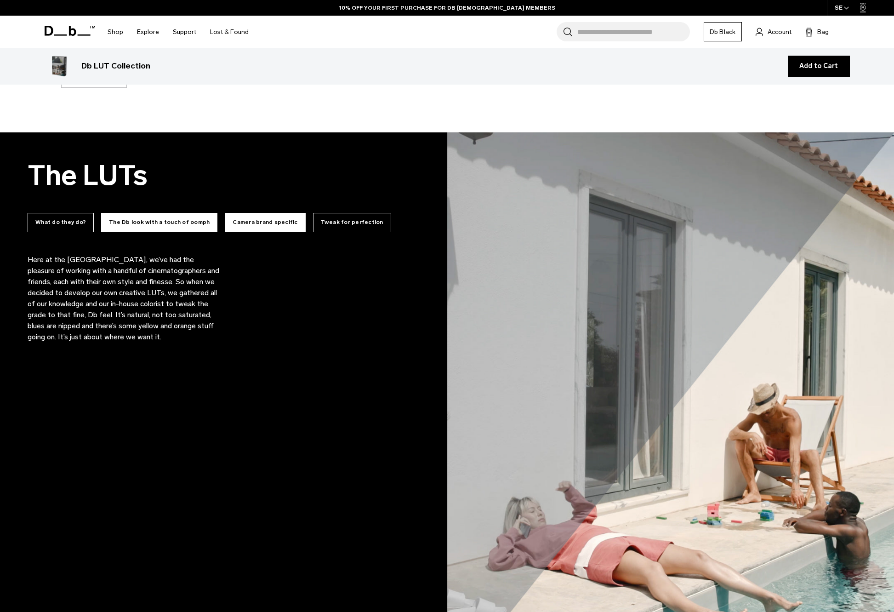
click at [233, 221] on button "Camera brand specific" at bounding box center [265, 222] width 80 height 19
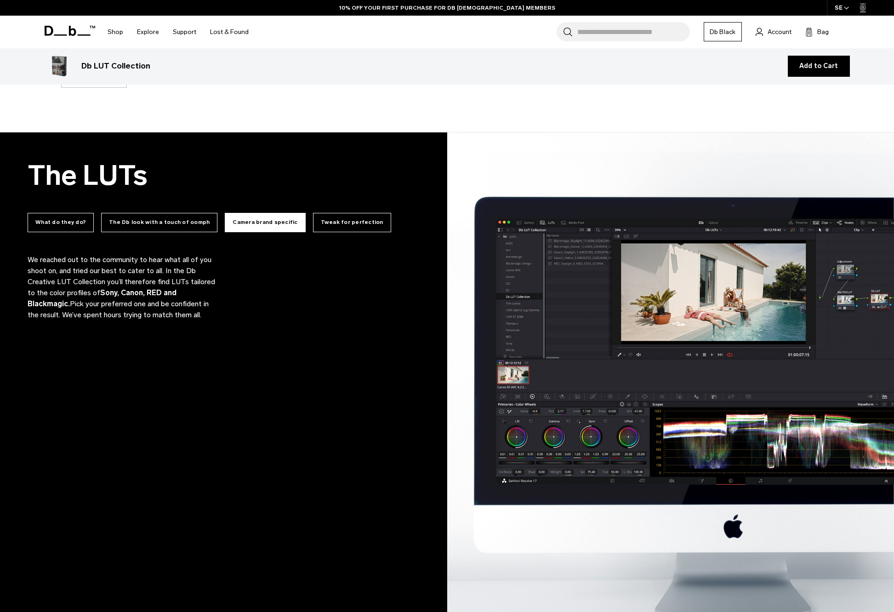
scroll to position [780, 0]
click at [315, 223] on button "Tweak for perfection" at bounding box center [352, 222] width 78 height 19
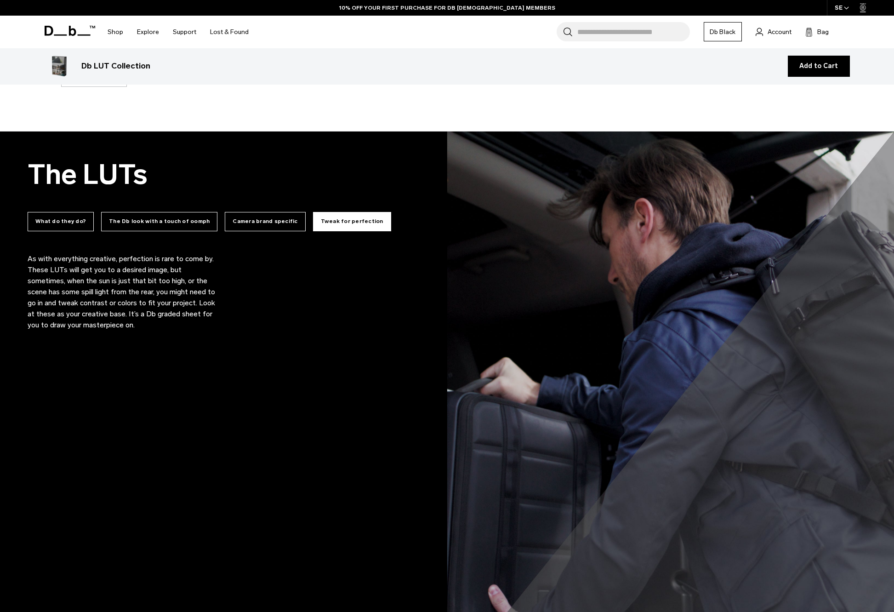
scroll to position [781, 0]
click at [74, 224] on button "What do they do?" at bounding box center [61, 221] width 66 height 19
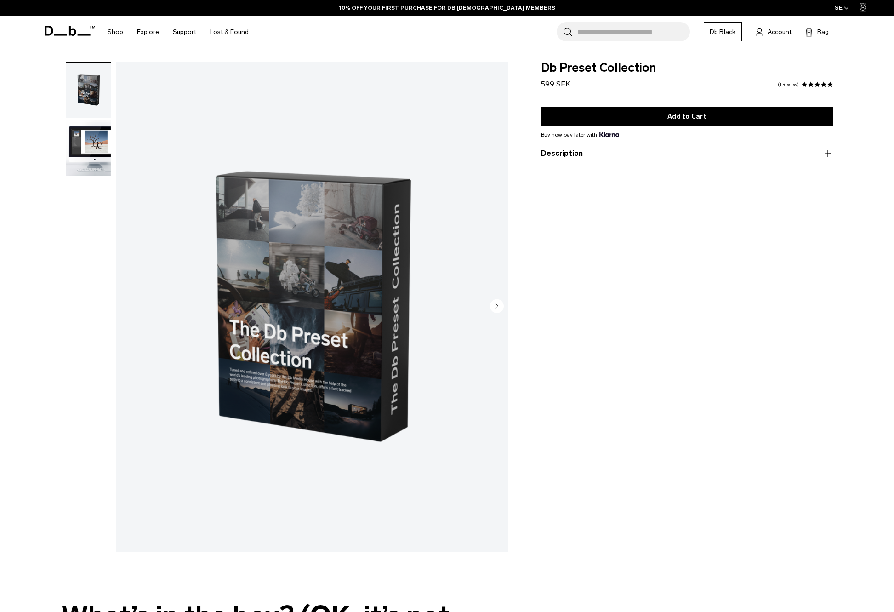
click at [560, 154] on button "Description" at bounding box center [687, 153] width 292 height 11
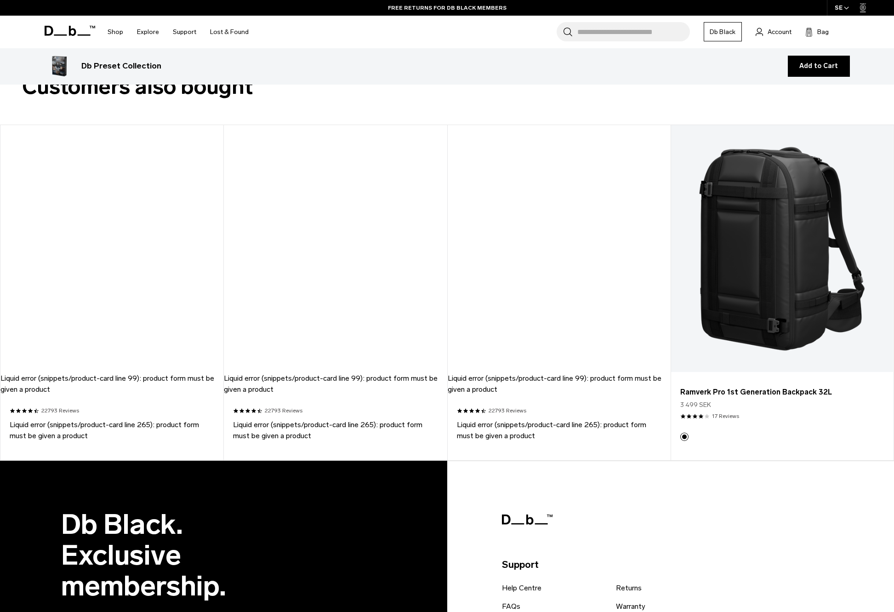
scroll to position [1337, 0]
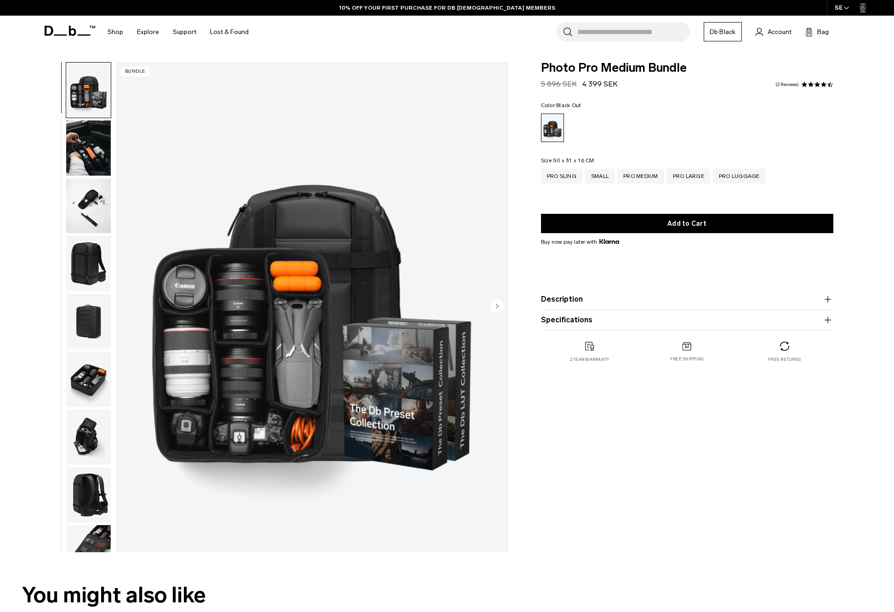
click at [552, 299] on button "Description" at bounding box center [687, 299] width 292 height 11
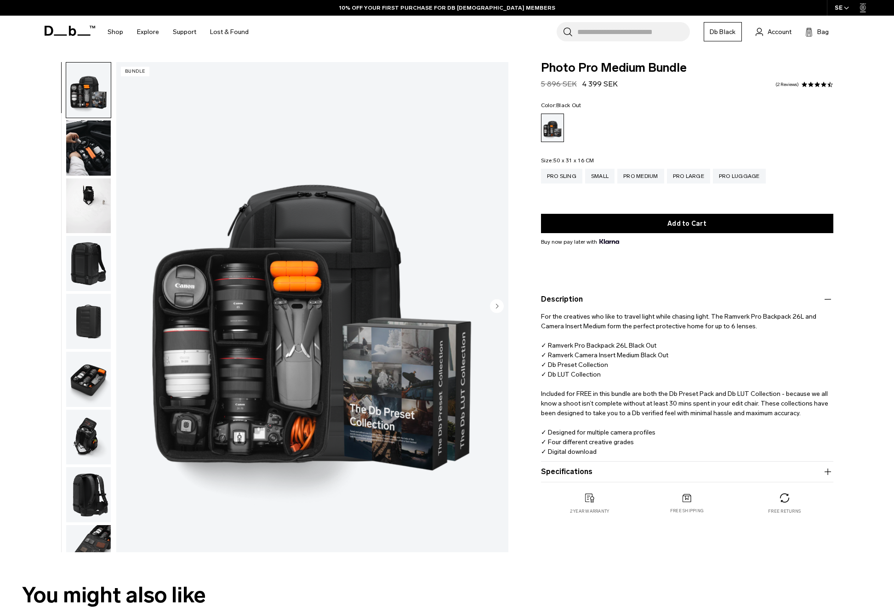
click at [829, 472] on icon "button" at bounding box center [828, 471] width 11 height 11
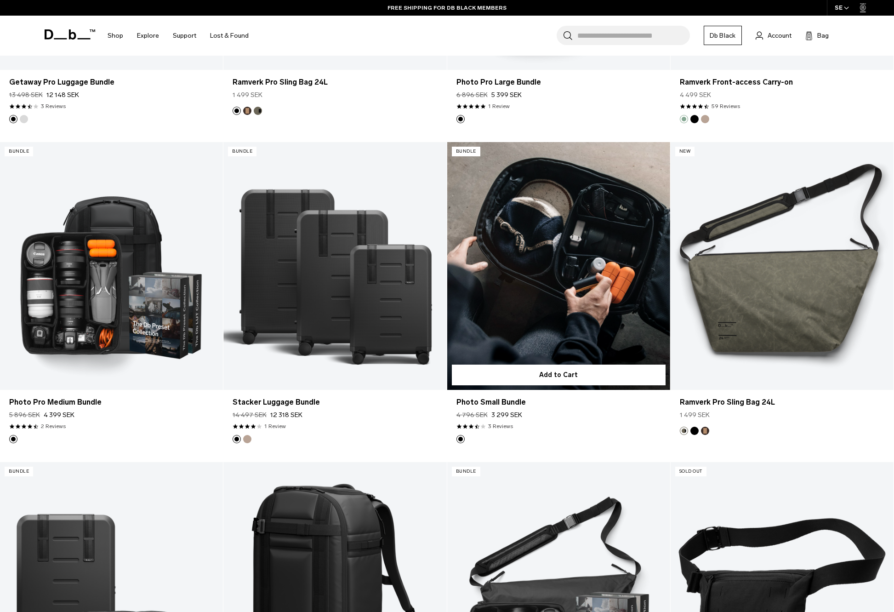
scroll to position [1404, 0]
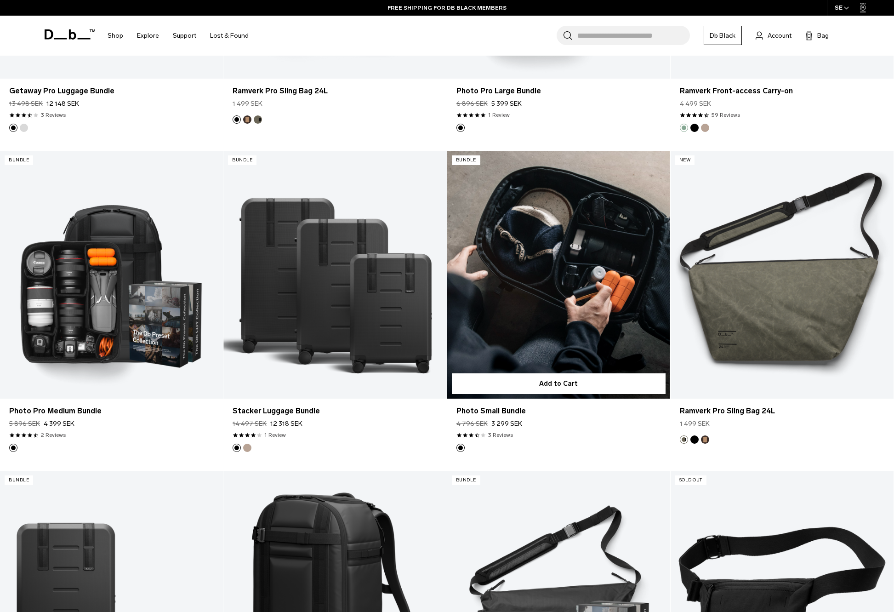
click at [556, 235] on link "Photo Small Bundle" at bounding box center [558, 275] width 223 height 248
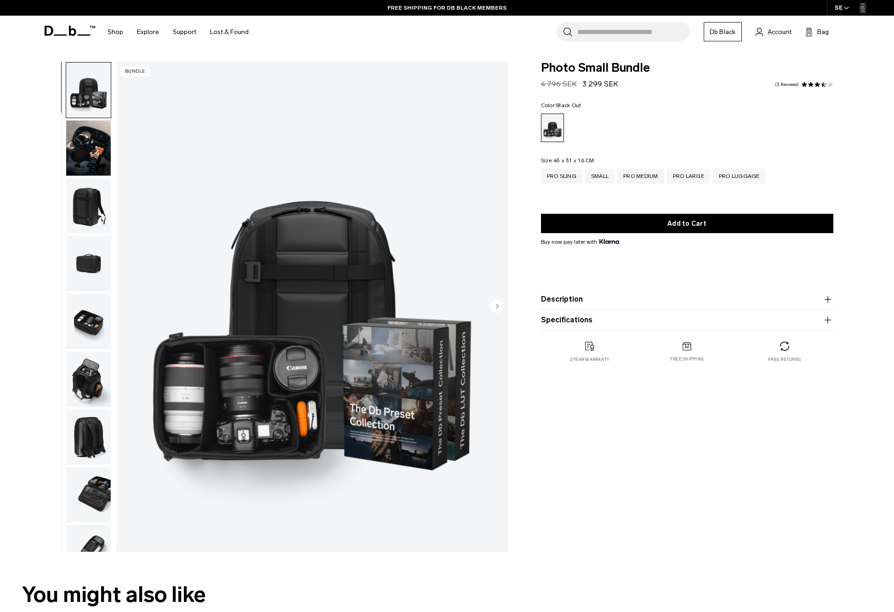
click at [556, 319] on button "Specifications" at bounding box center [687, 320] width 292 height 11
